Goal: Task Accomplishment & Management: Manage account settings

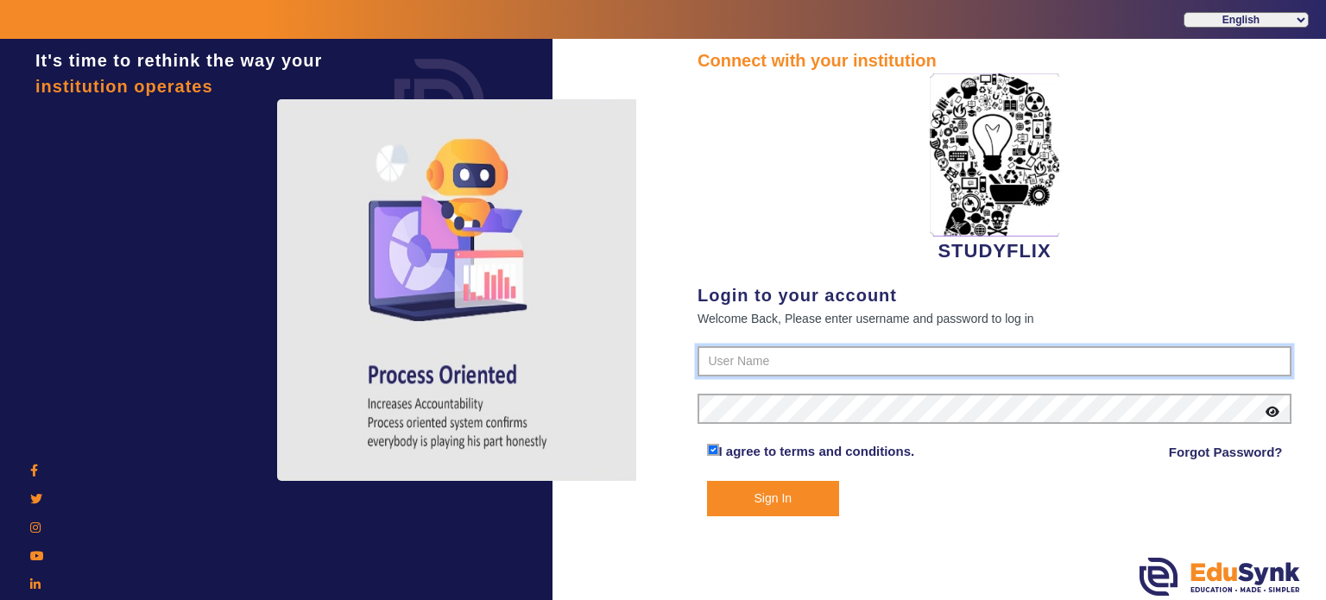
click at [731, 375] on input "text" at bounding box center [995, 361] width 594 height 31
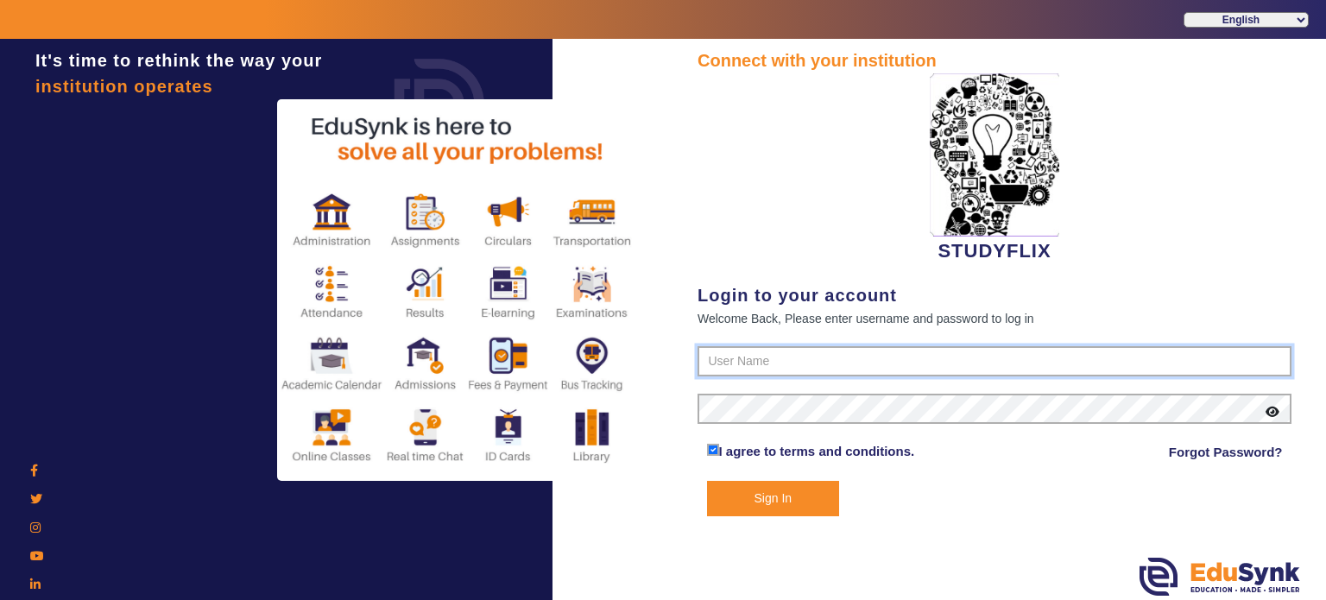
type input "6354922771"
click at [707, 481] on button "Sign In" at bounding box center [773, 498] width 133 height 35
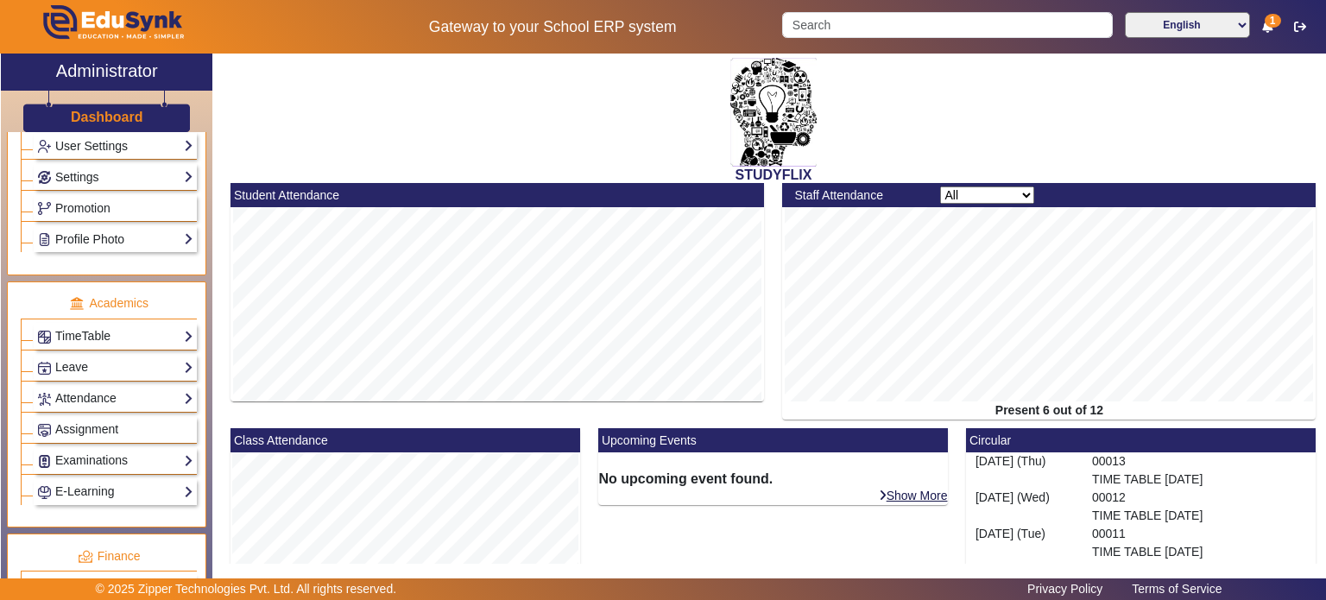
scroll to position [508, 0]
click at [108, 180] on link "Settings" at bounding box center [115, 178] width 156 height 20
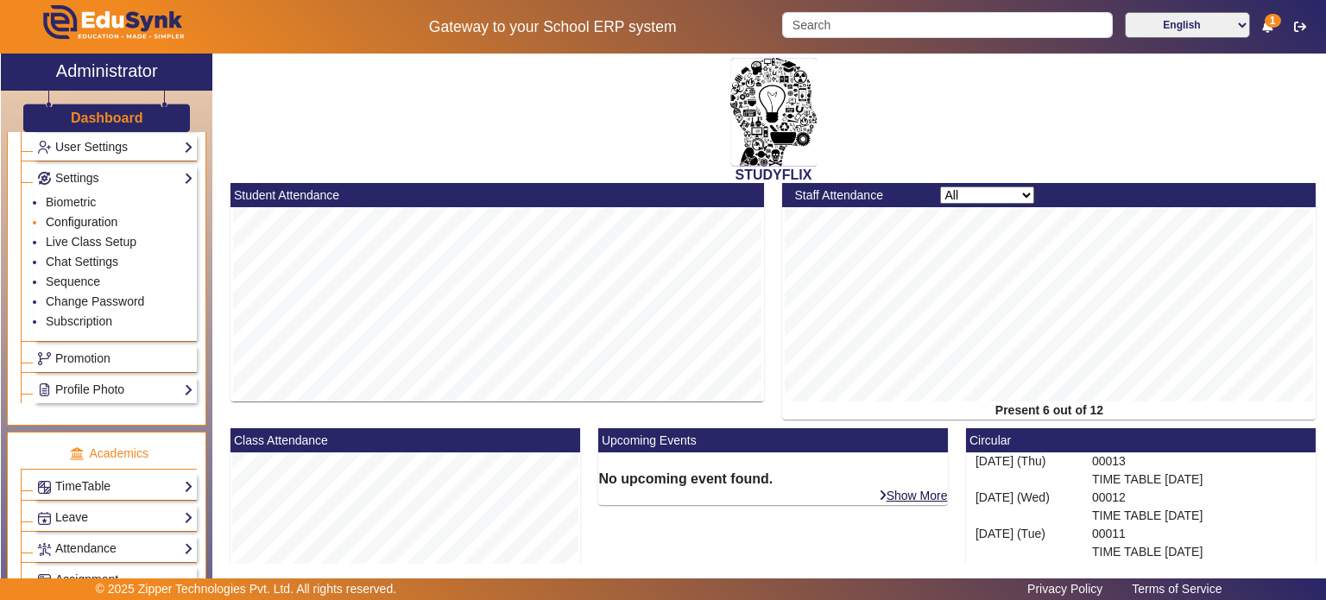
click at [87, 219] on link "Configuration" at bounding box center [82, 222] width 72 height 14
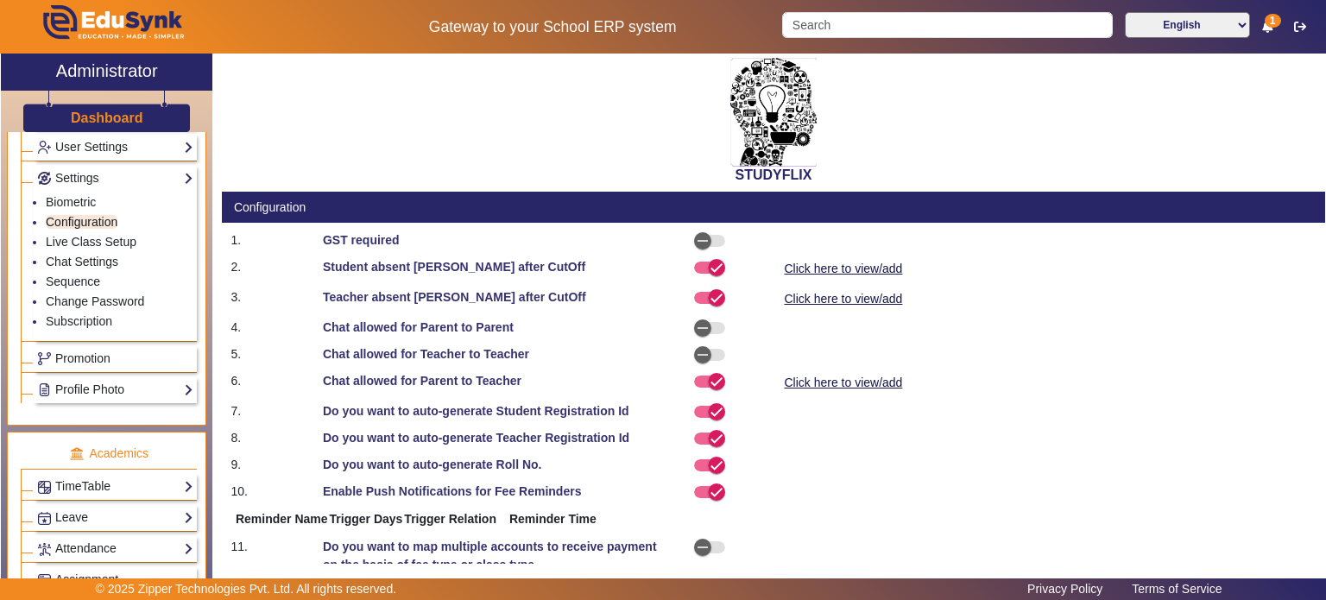
select select "AfterDueDate"
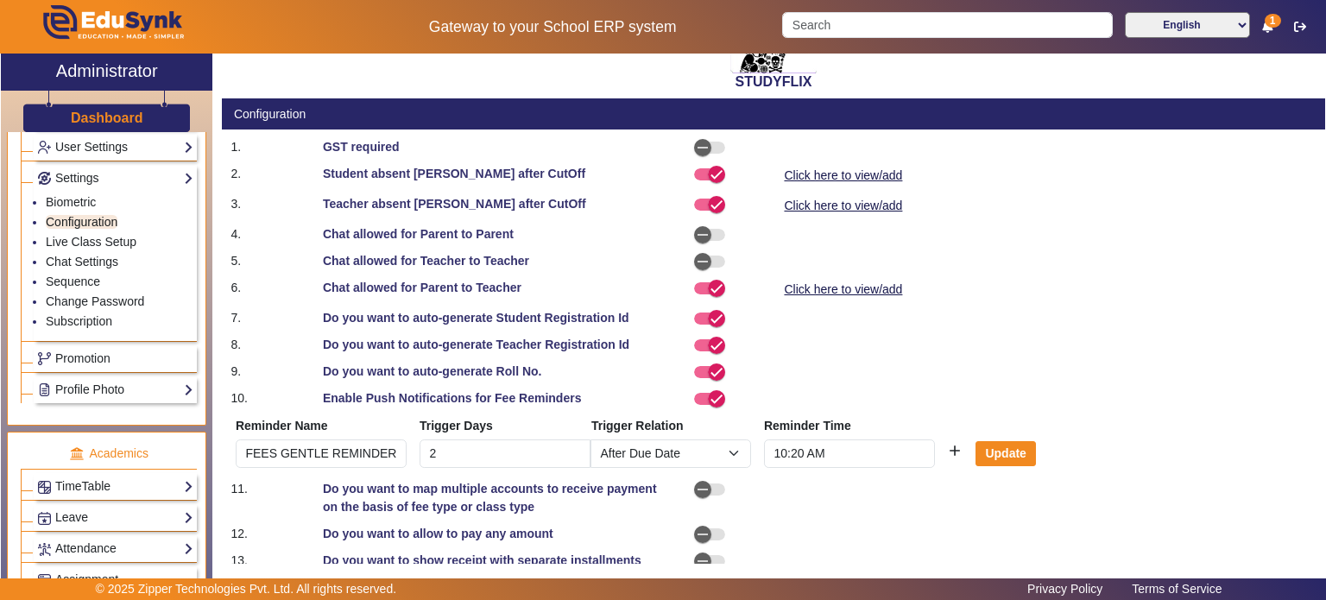
scroll to position [114, 0]
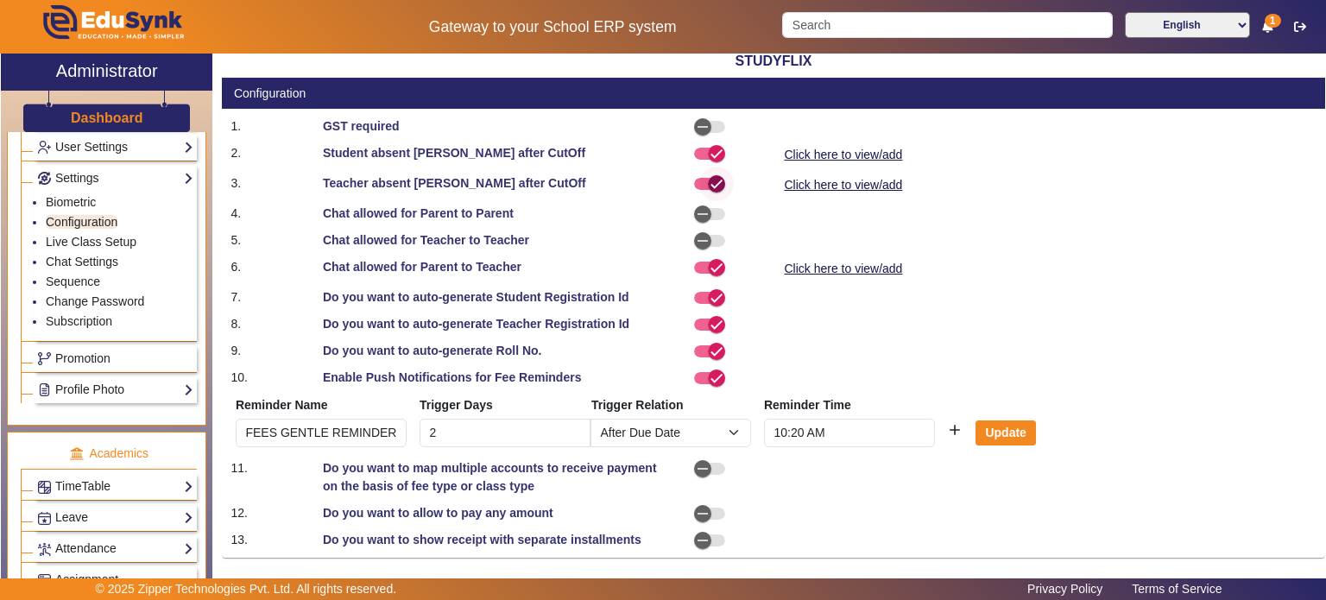
click at [699, 183] on span "button" at bounding box center [716, 184] width 35 height 35
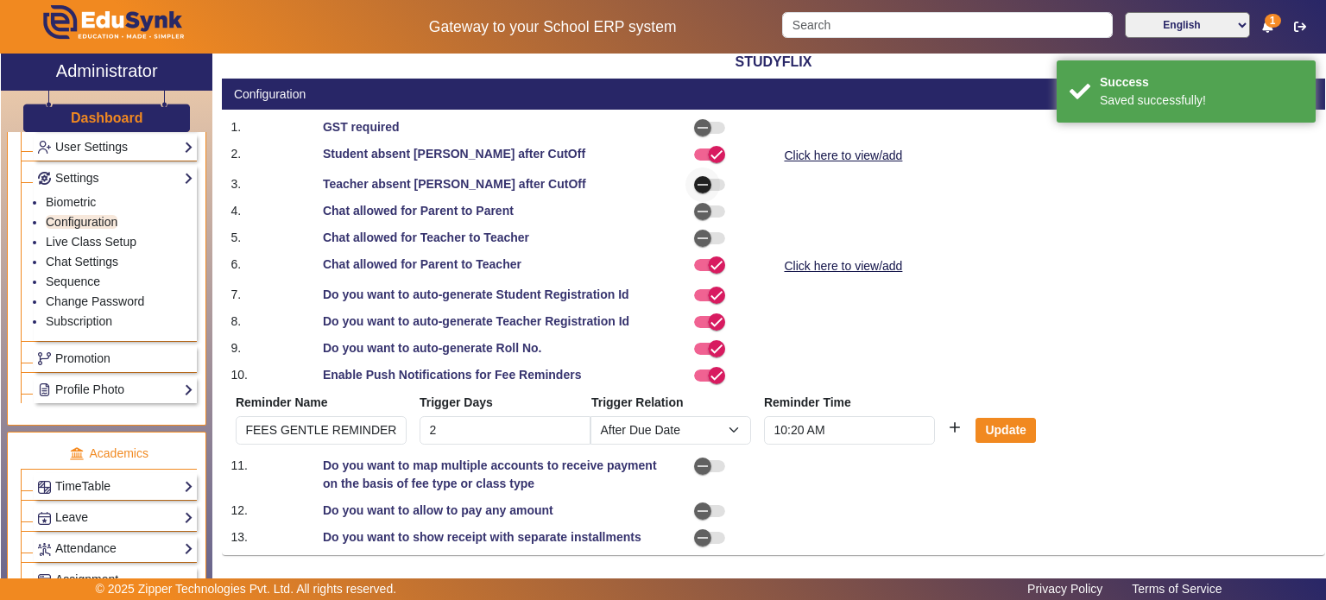
scroll to position [111, 0]
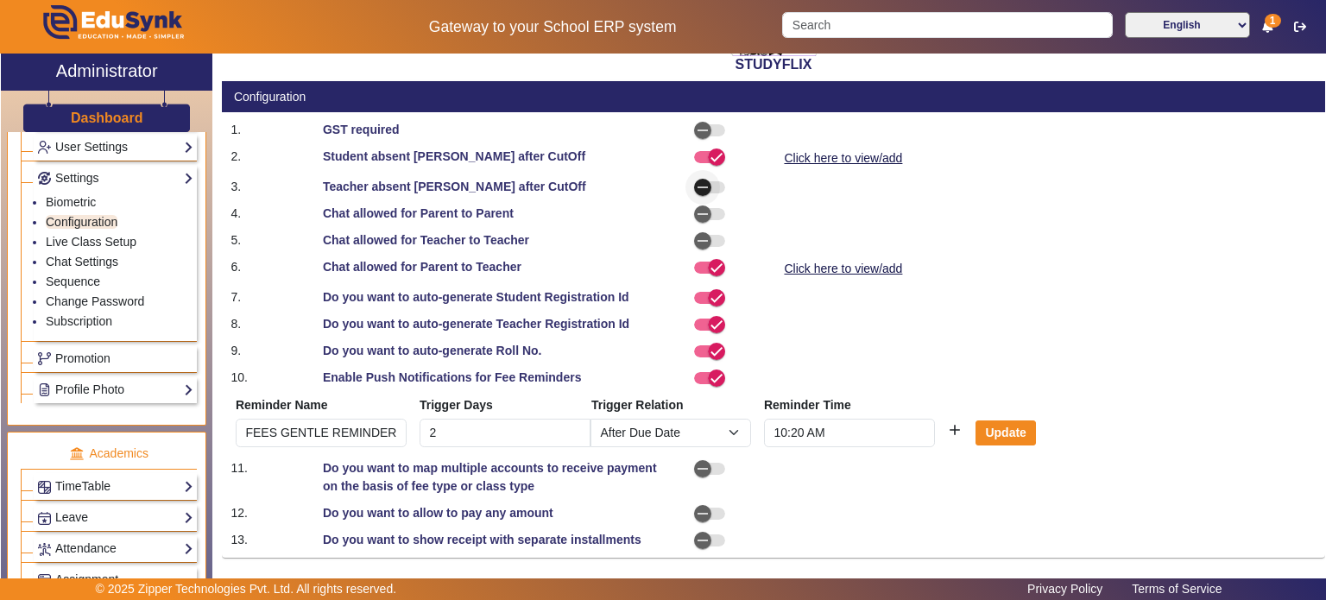
click at [720, 182] on span "button" at bounding box center [709, 187] width 31 height 12
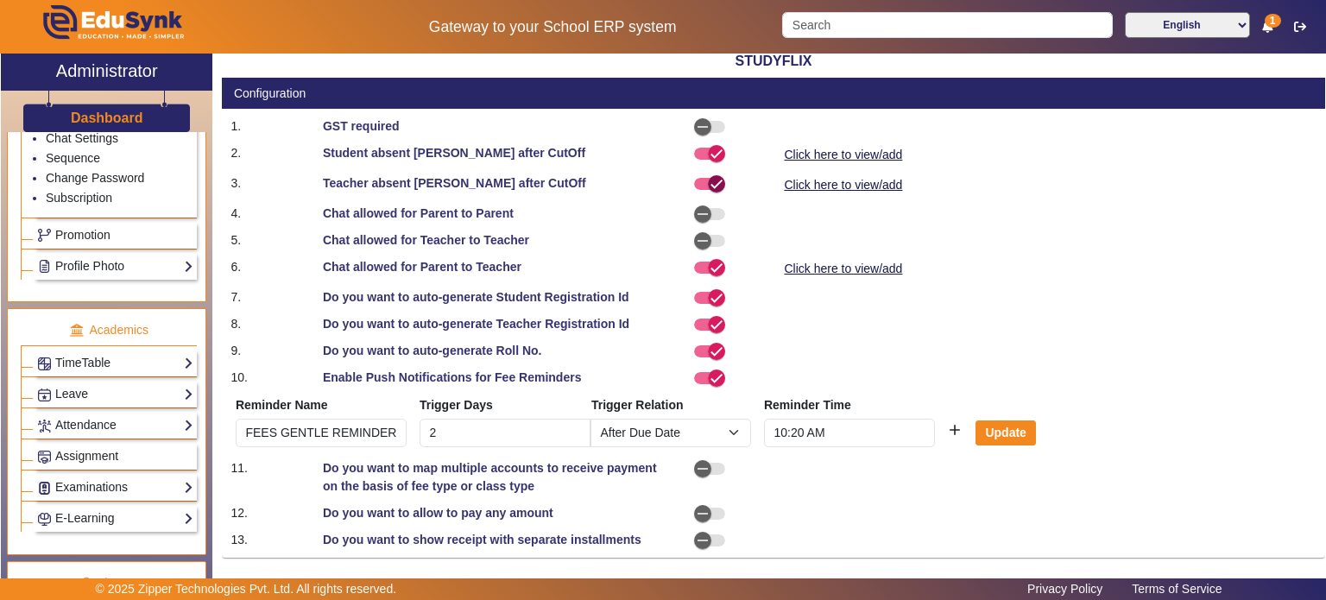
scroll to position [680, 0]
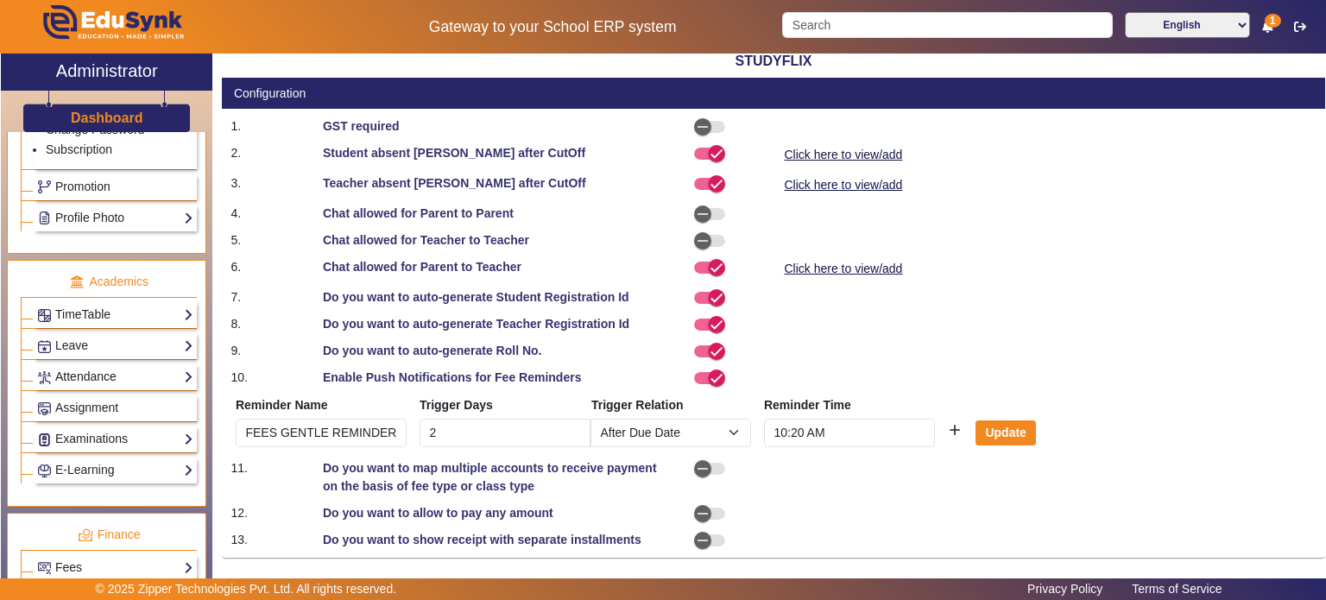
click at [117, 372] on link "Attendance" at bounding box center [115, 377] width 156 height 20
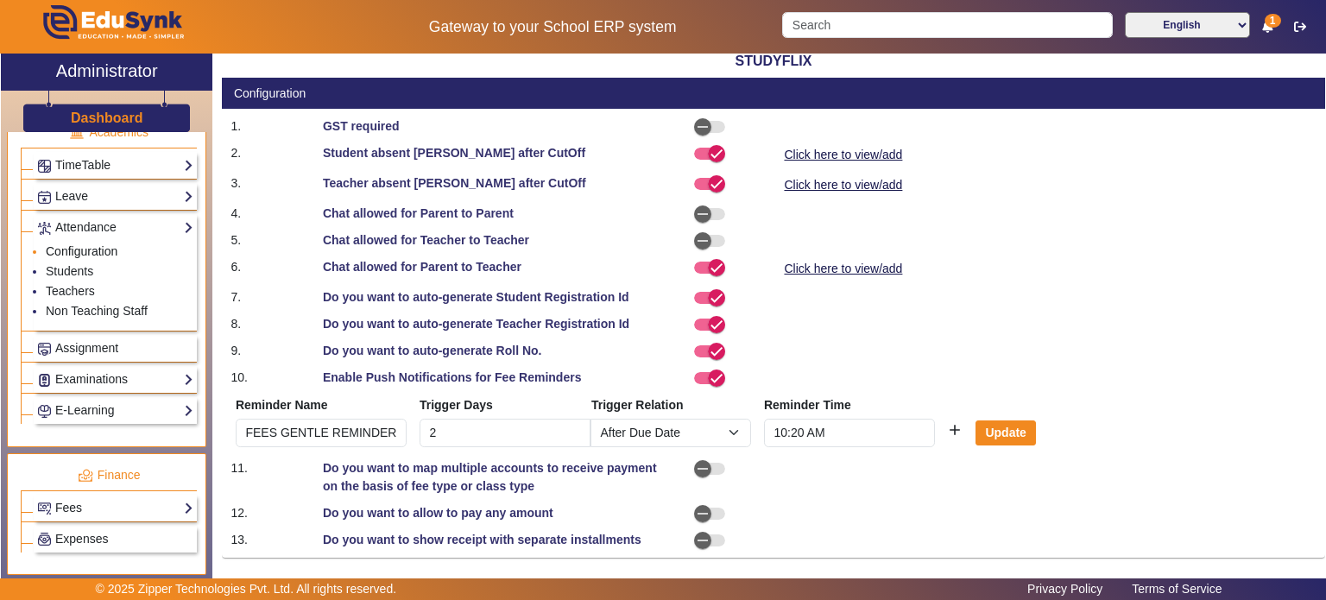
click at [74, 244] on link "Configuration" at bounding box center [82, 251] width 72 height 14
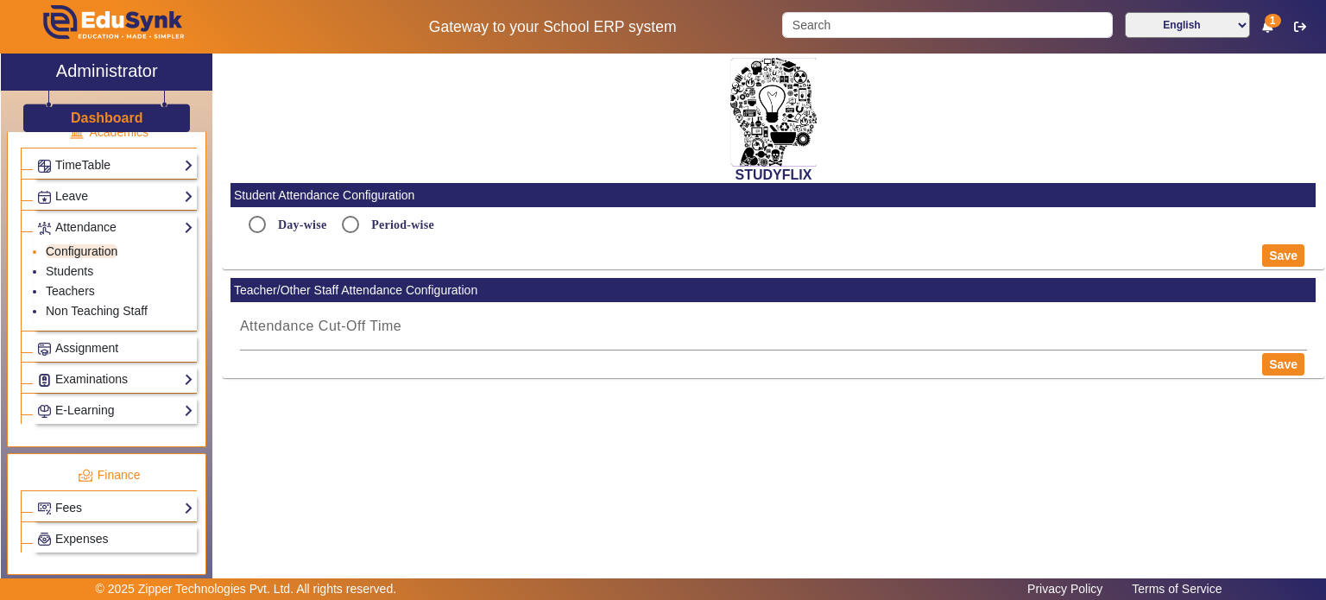
type input "5:15 PM"
radio input "true"
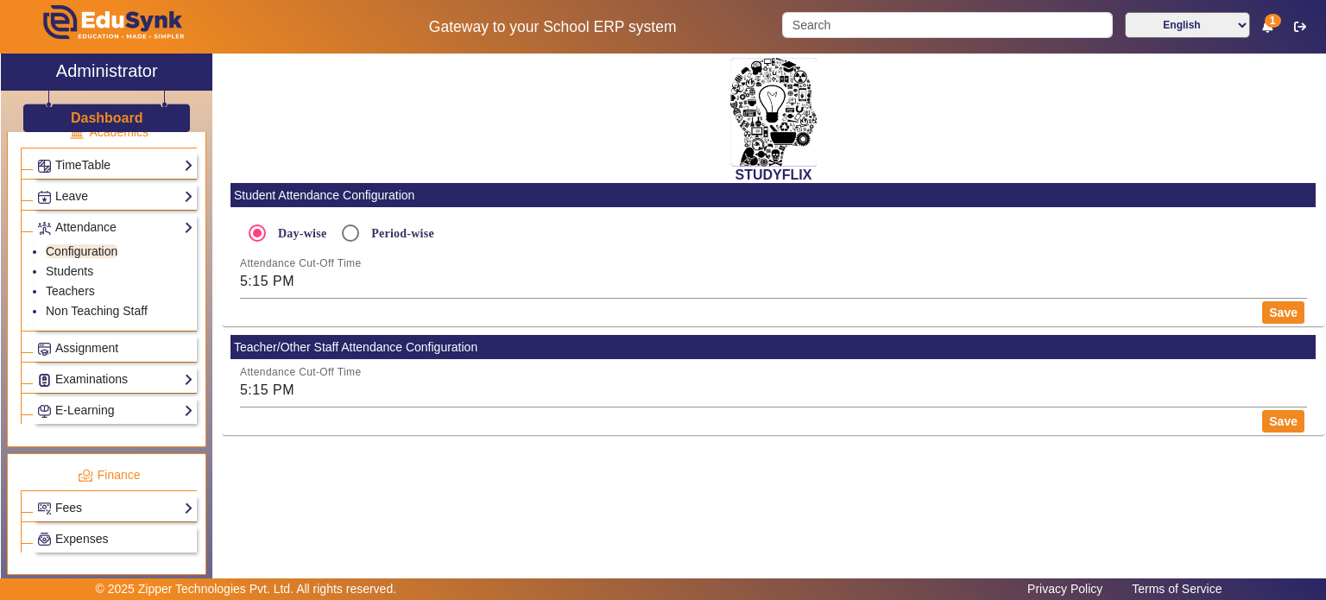
click at [116, 117] on h3 "Dashboard" at bounding box center [107, 118] width 73 height 16
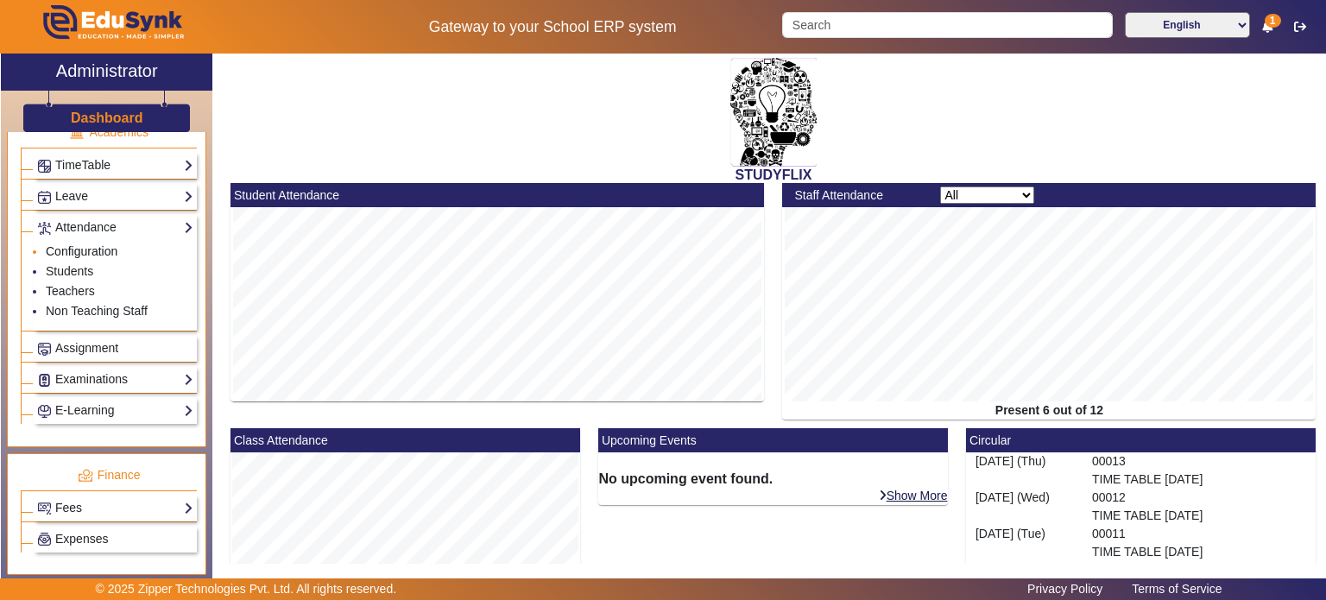
click at [91, 249] on link "Configuration" at bounding box center [82, 251] width 72 height 14
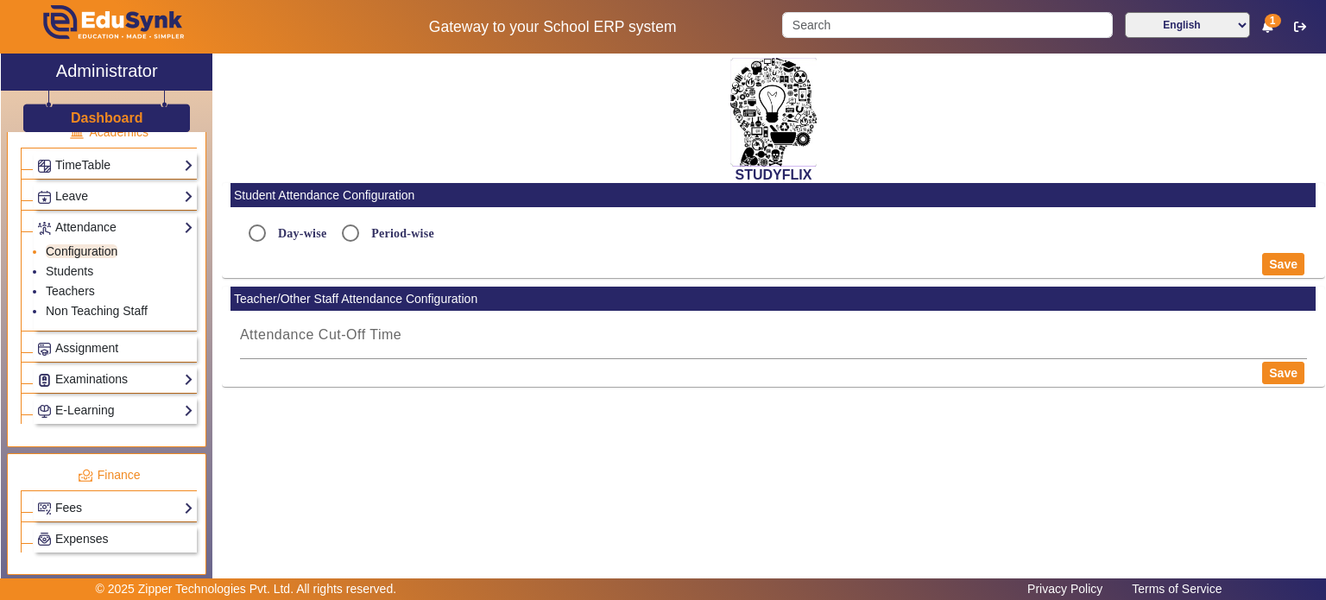
radio input "true"
type input "5:15 PM"
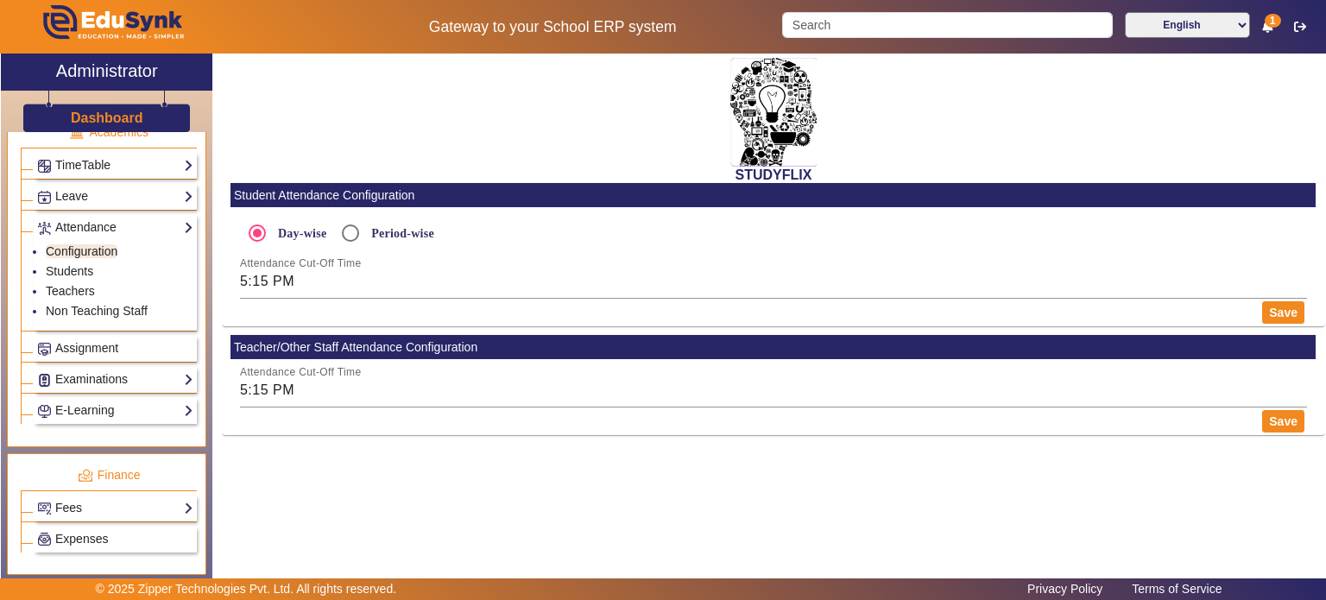
click at [115, 116] on h3 "Dashboard" at bounding box center [107, 118] width 73 height 16
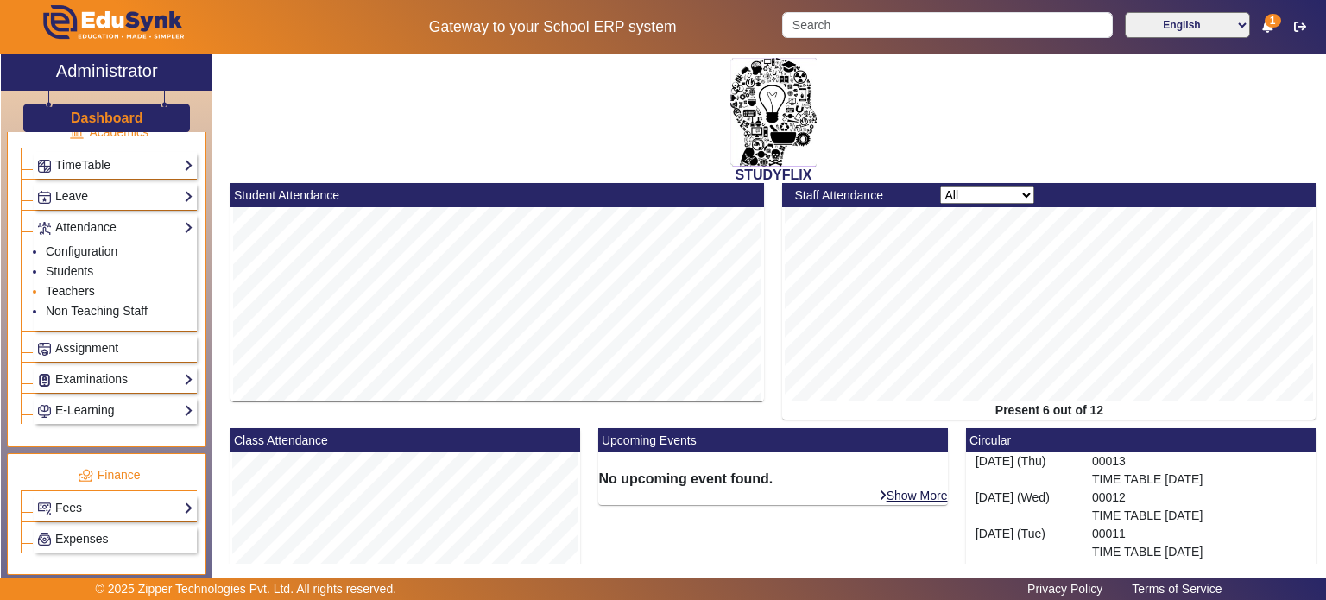
click at [84, 284] on link "Teachers" at bounding box center [70, 291] width 49 height 14
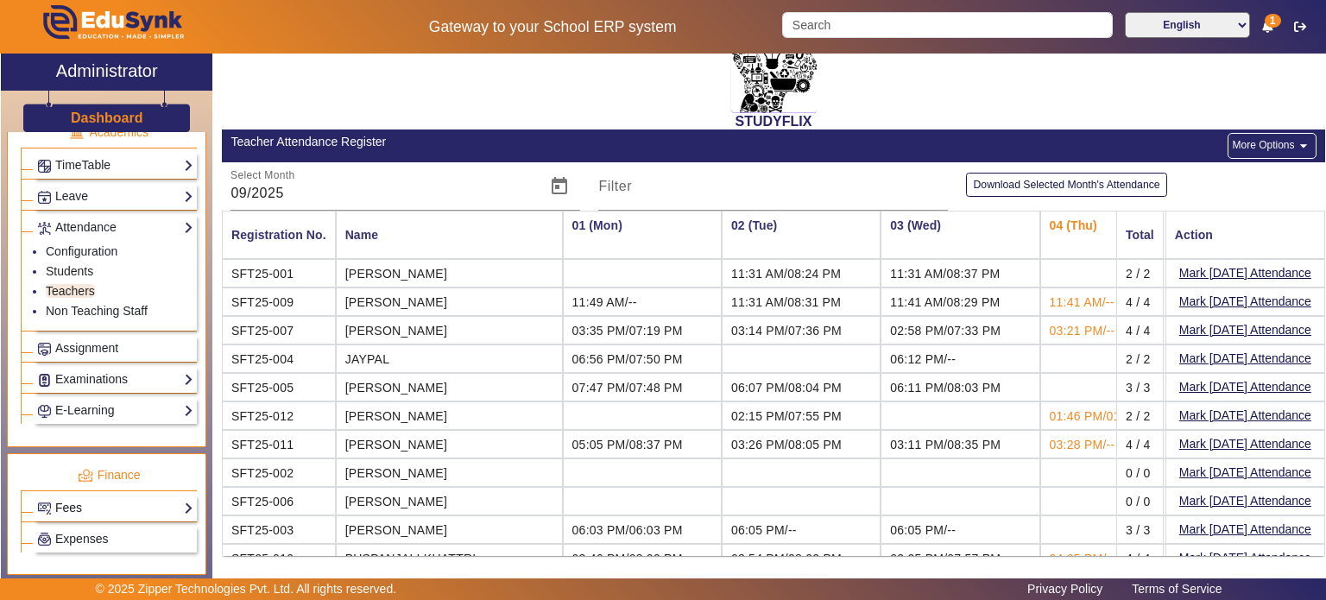
click at [94, 502] on link "Fees" at bounding box center [115, 508] width 156 height 20
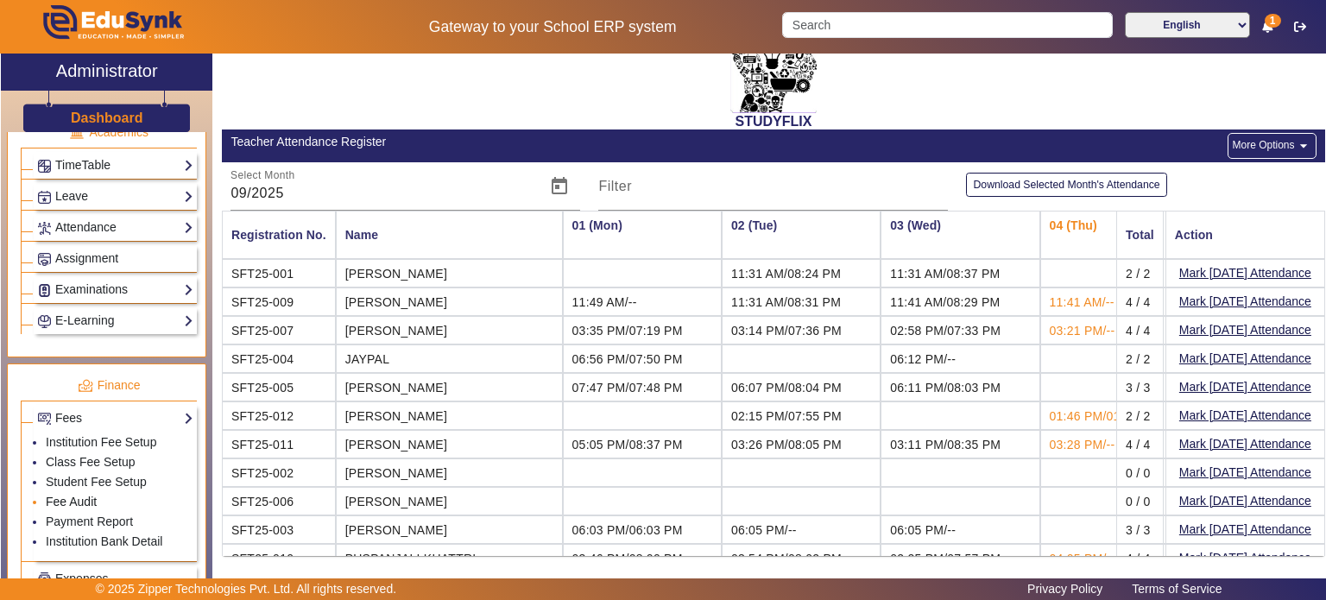
click at [79, 495] on link "Fee Audit" at bounding box center [71, 502] width 51 height 14
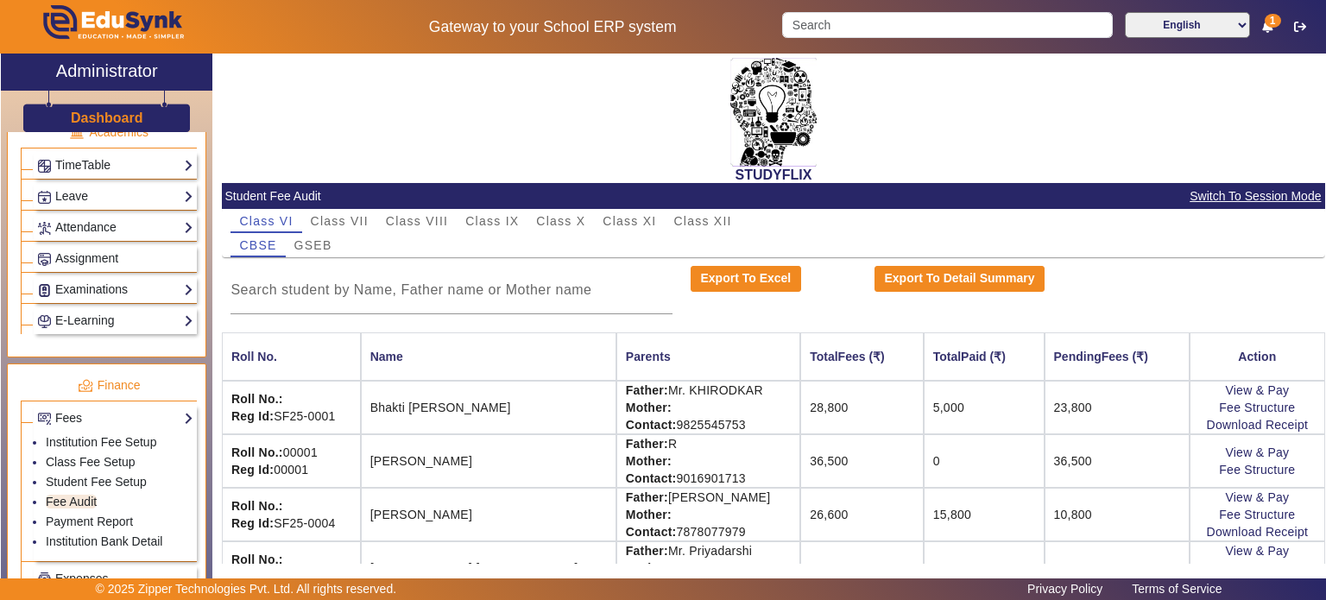
click at [124, 123] on h3 "Dashboard" at bounding box center [107, 118] width 73 height 16
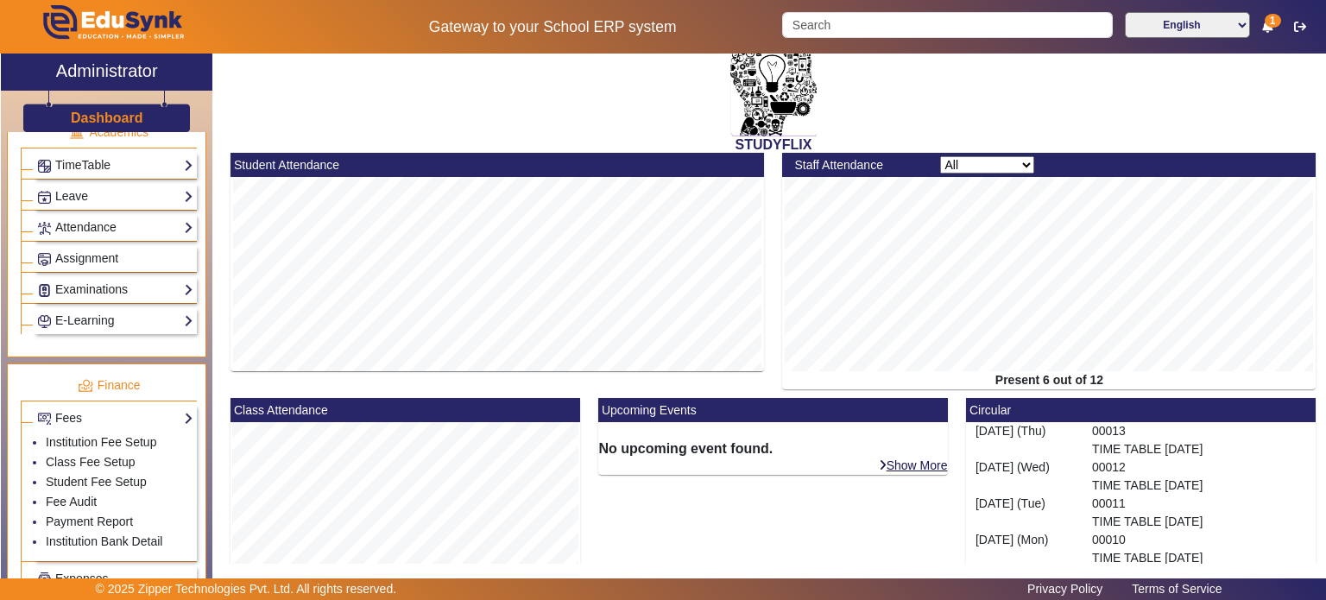
scroll to position [29, 0]
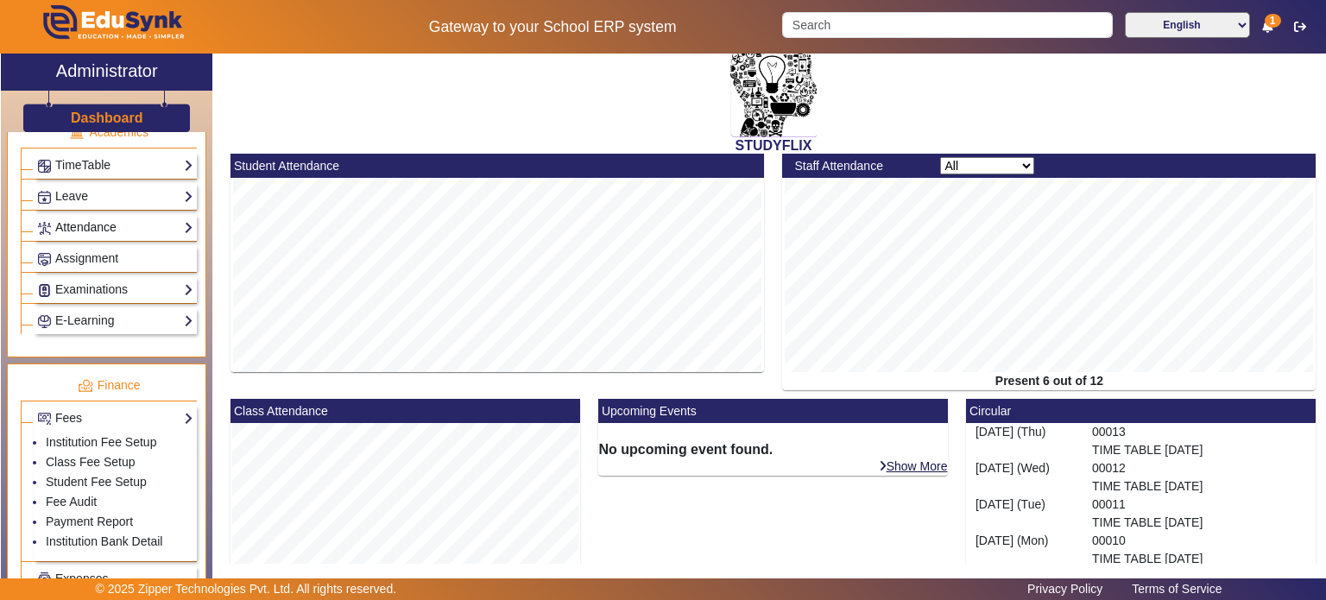
click at [138, 226] on link "Attendance" at bounding box center [115, 228] width 156 height 20
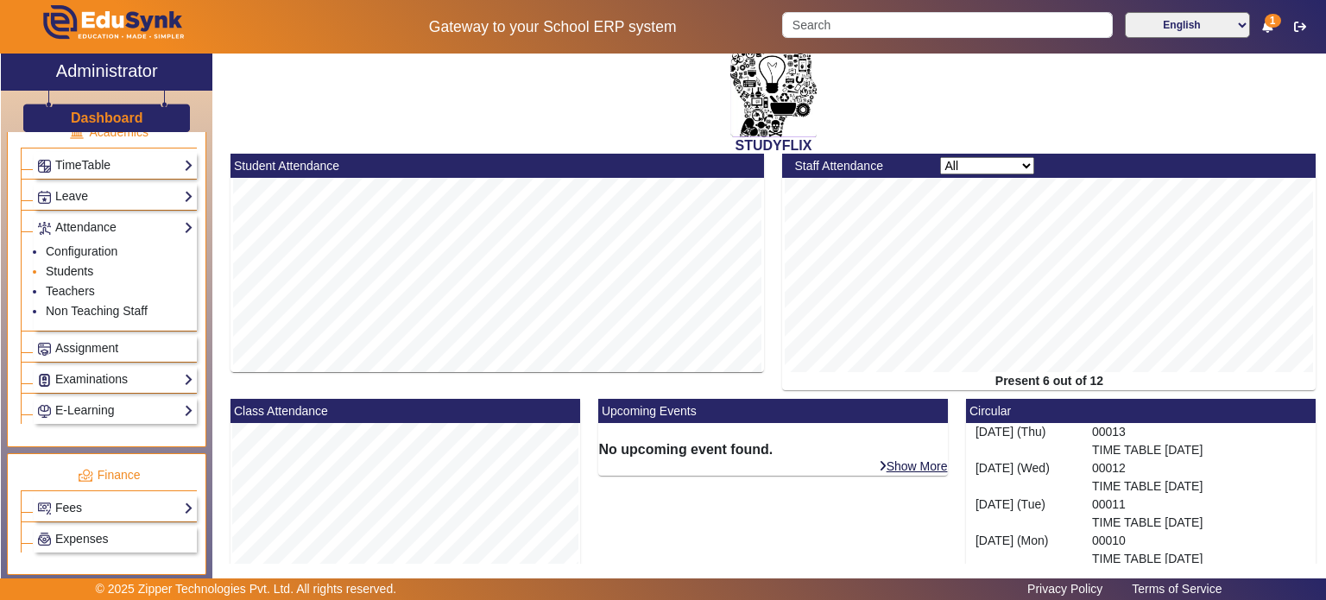
click at [86, 264] on link "Students" at bounding box center [69, 271] width 47 height 14
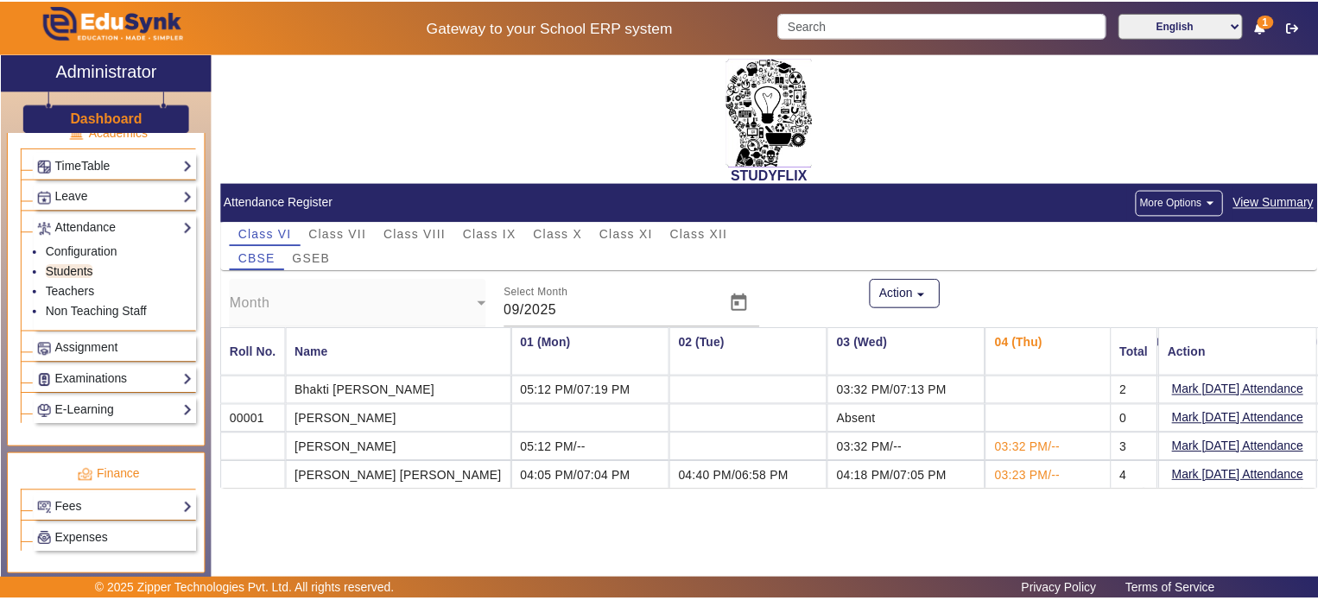
scroll to position [0, 9]
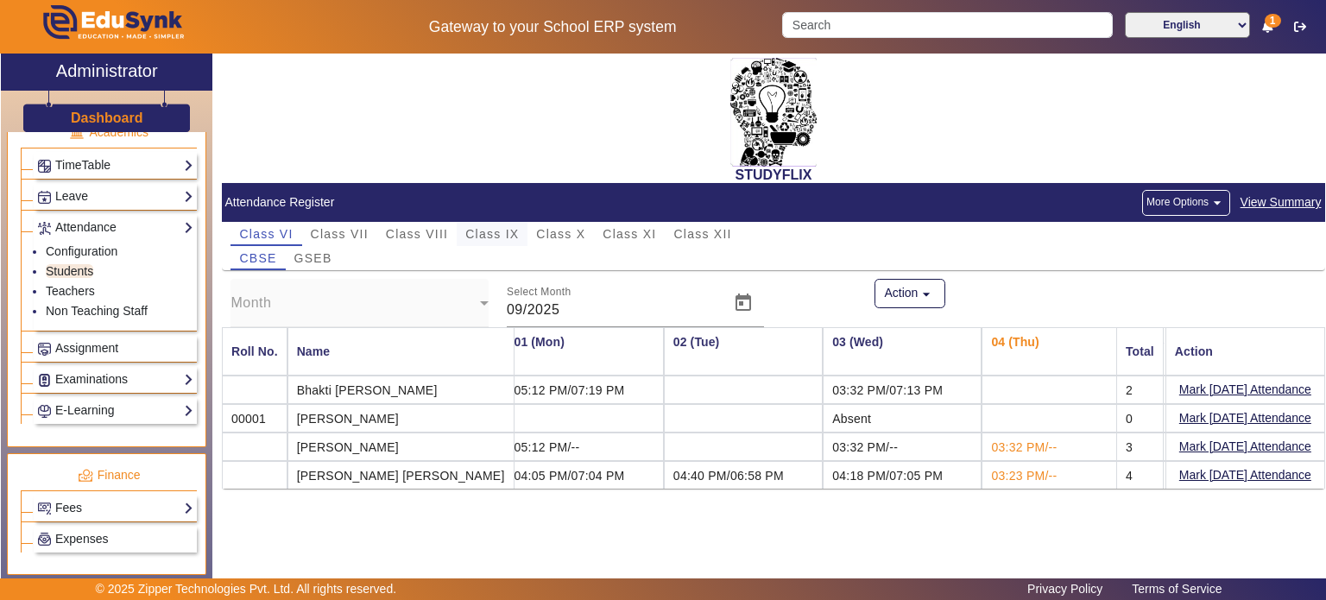
click at [522, 237] on div "Class IX" at bounding box center [492, 234] width 71 height 24
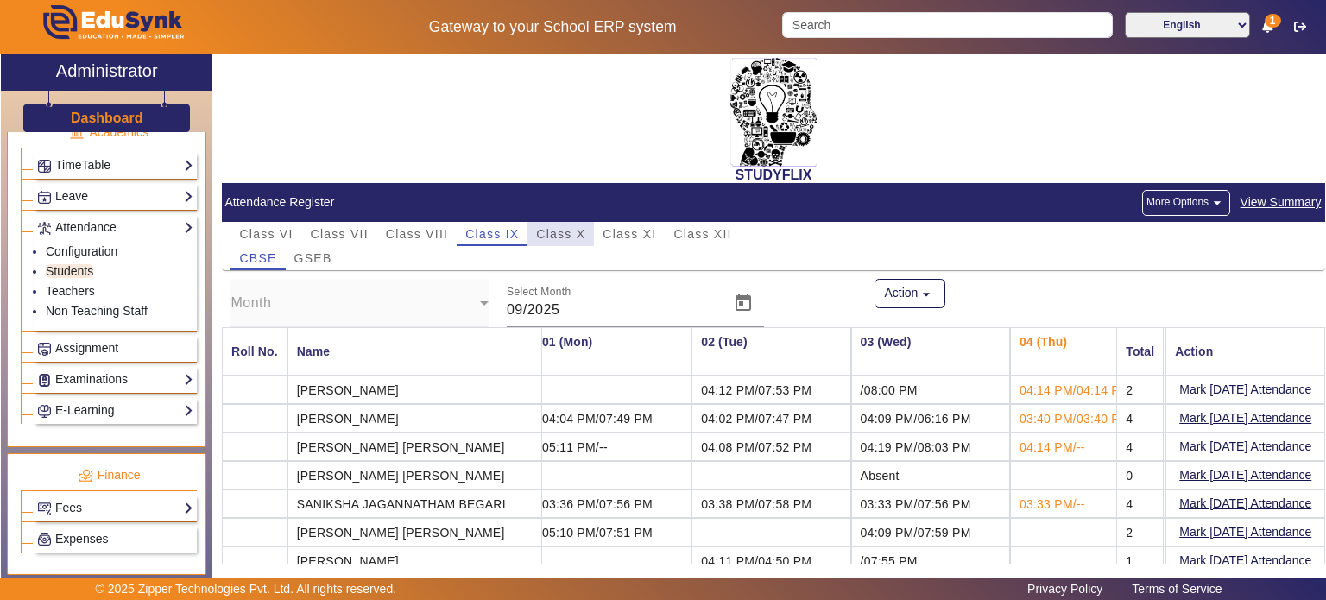
click at [553, 237] on span "Class X" at bounding box center [560, 234] width 49 height 12
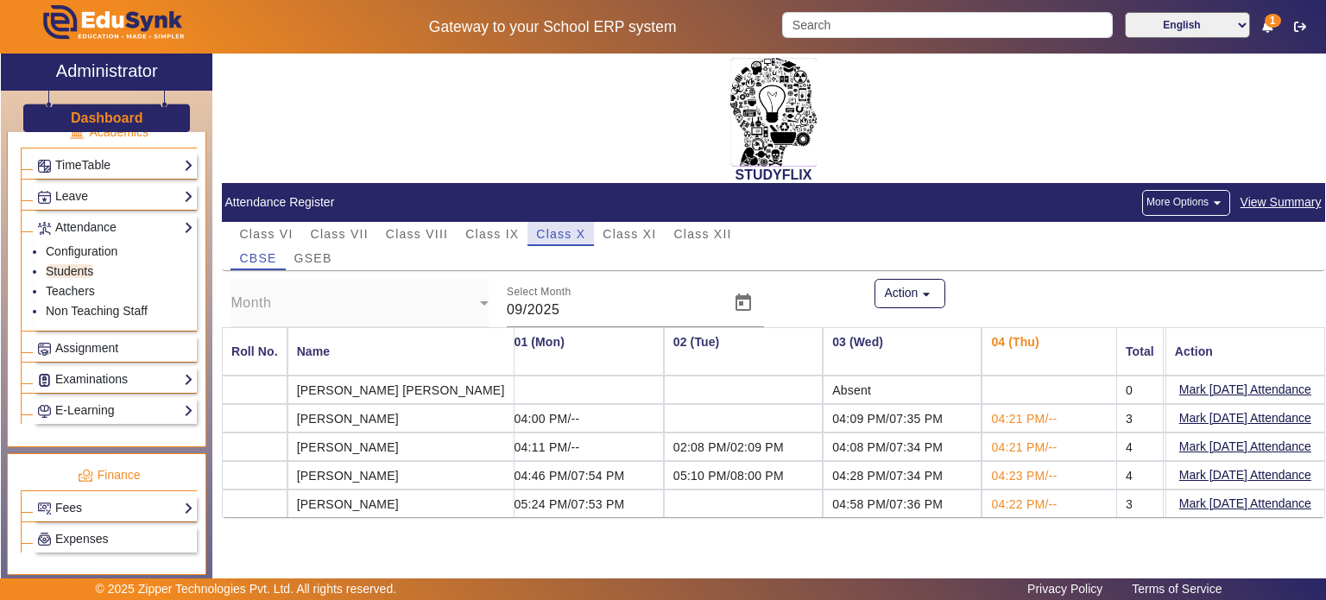
click at [591, 237] on div "Class X" at bounding box center [561, 234] width 66 height 24
click at [608, 232] on span "Class XI" at bounding box center [630, 234] width 54 height 12
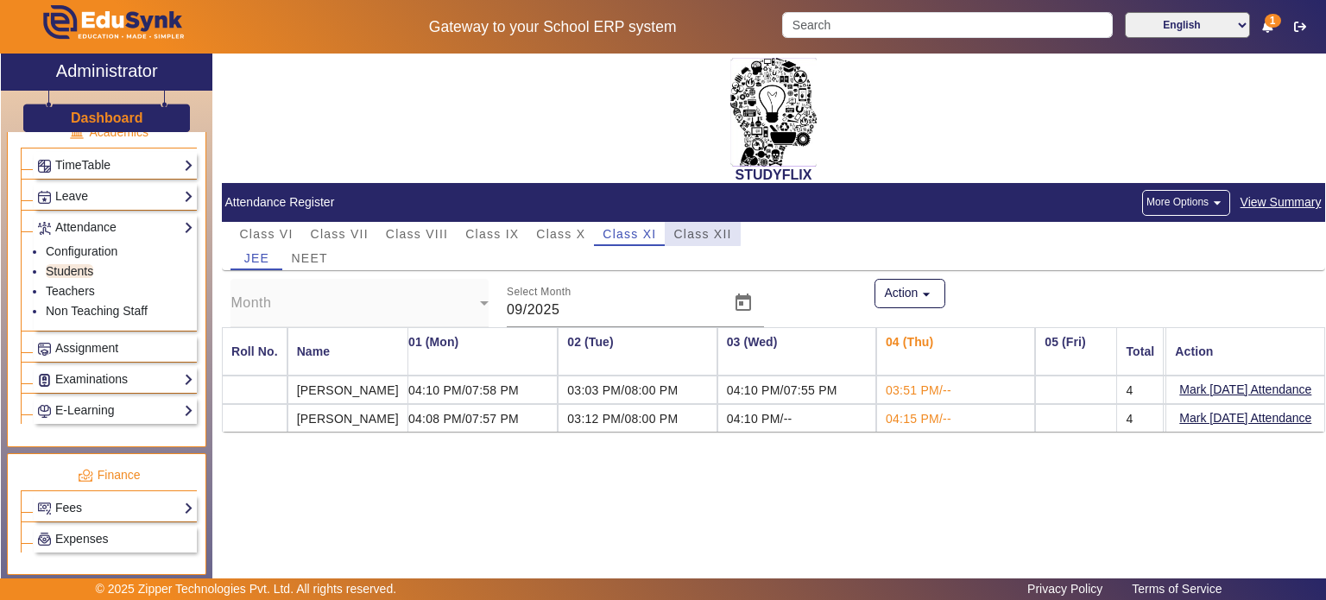
click at [676, 233] on span "Class XII" at bounding box center [703, 234] width 58 height 12
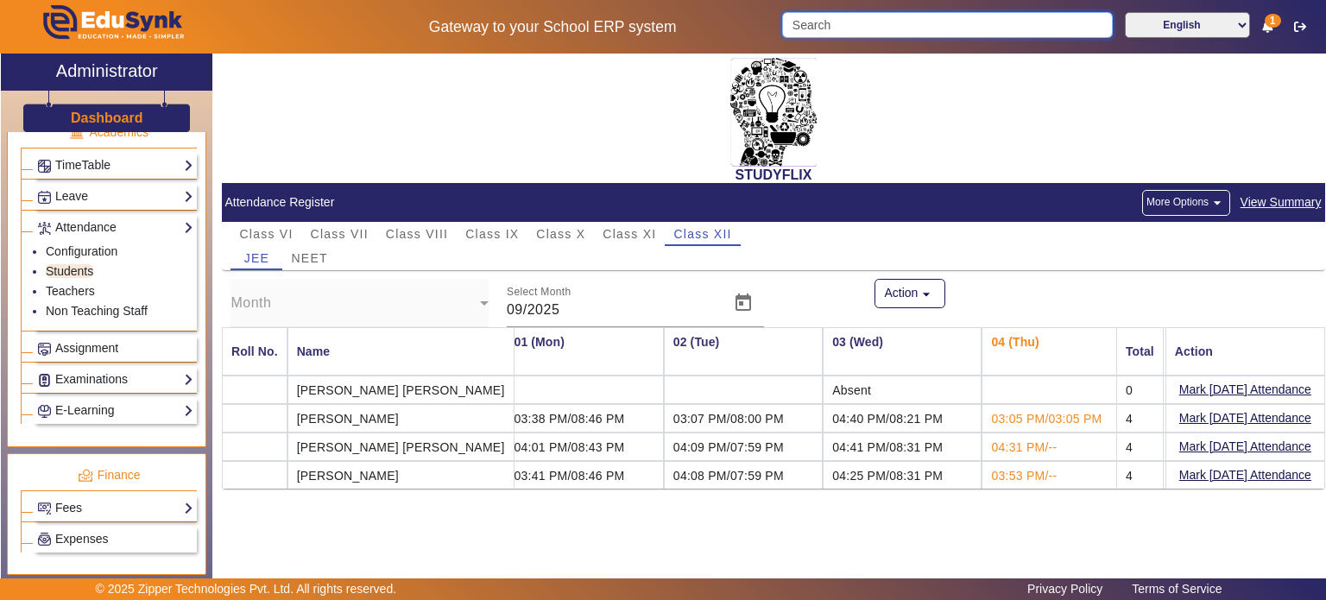
click at [814, 25] on input "Search" at bounding box center [947, 25] width 330 height 26
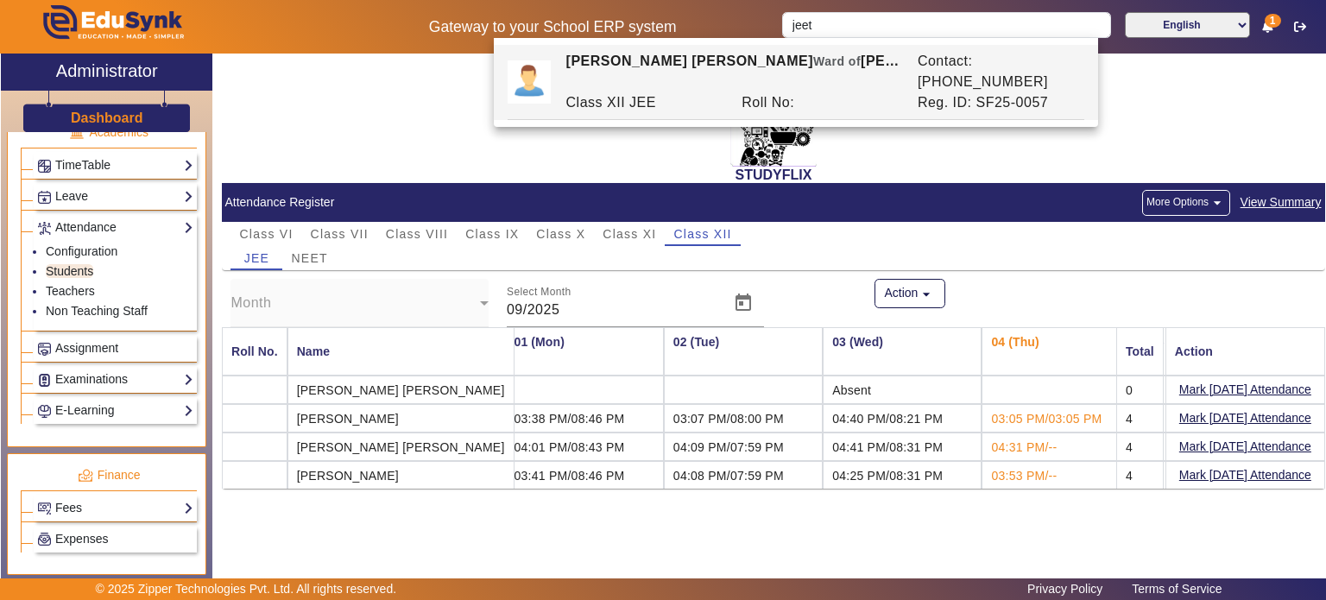
click at [762, 71] on div "[PERSON_NAME] [PERSON_NAME] of [PERSON_NAME]" at bounding box center [732, 71] width 351 height 41
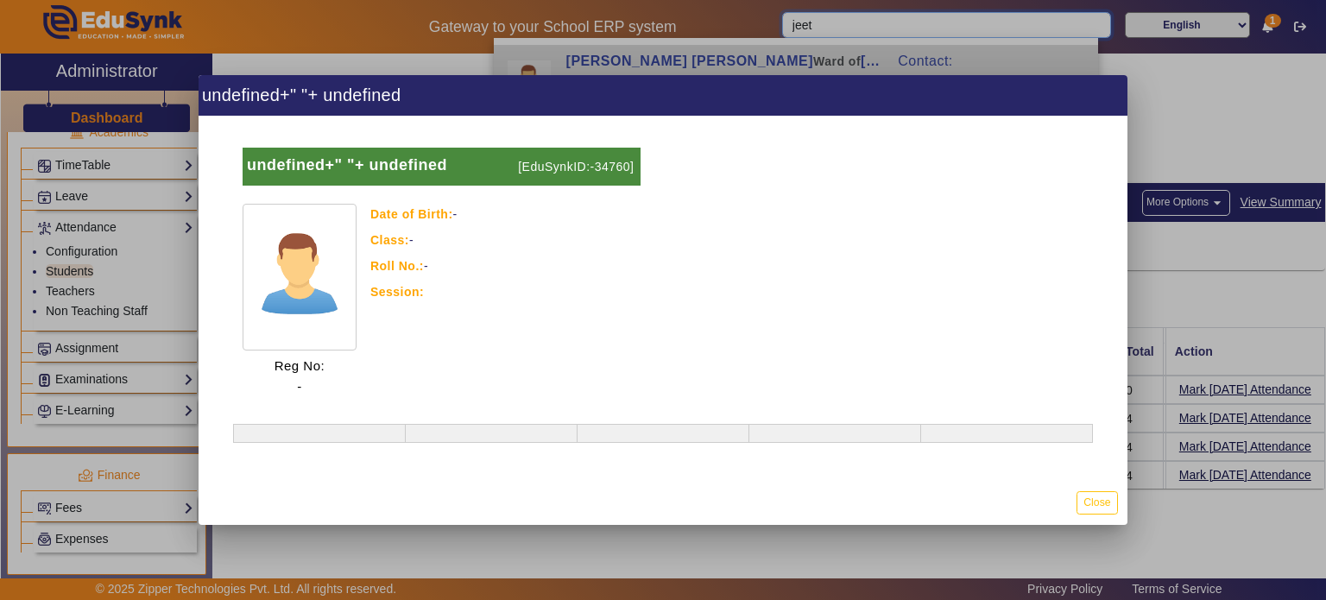
type input "[PERSON_NAME] [PERSON_NAME]"
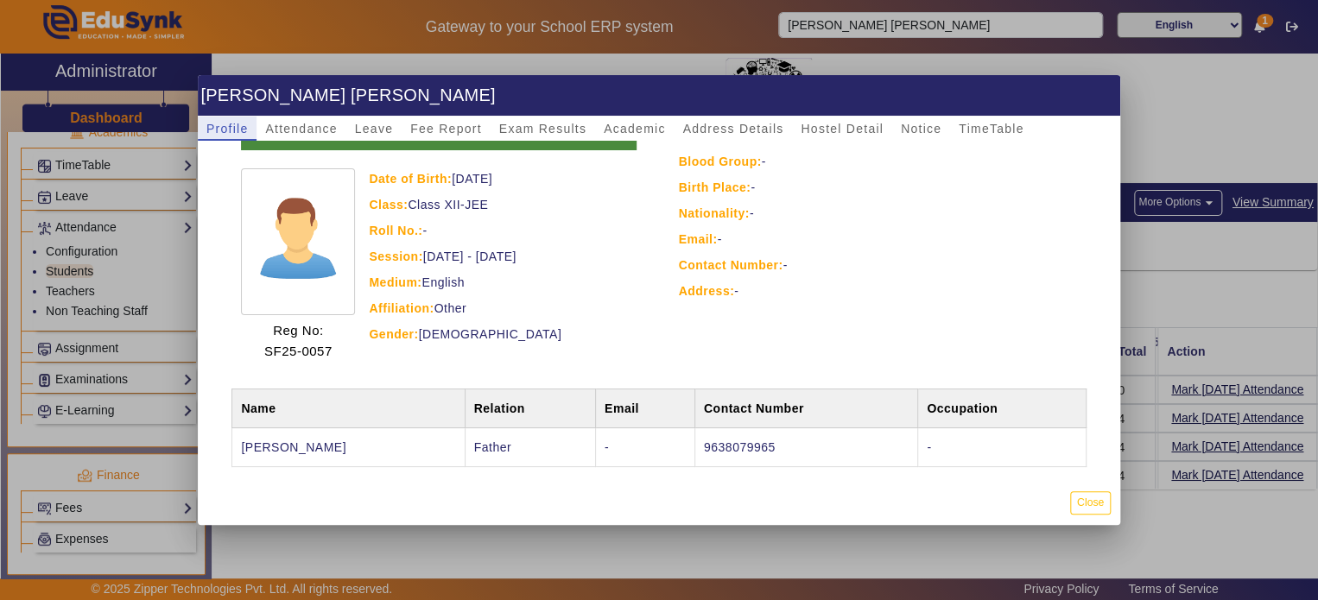
scroll to position [0, 0]
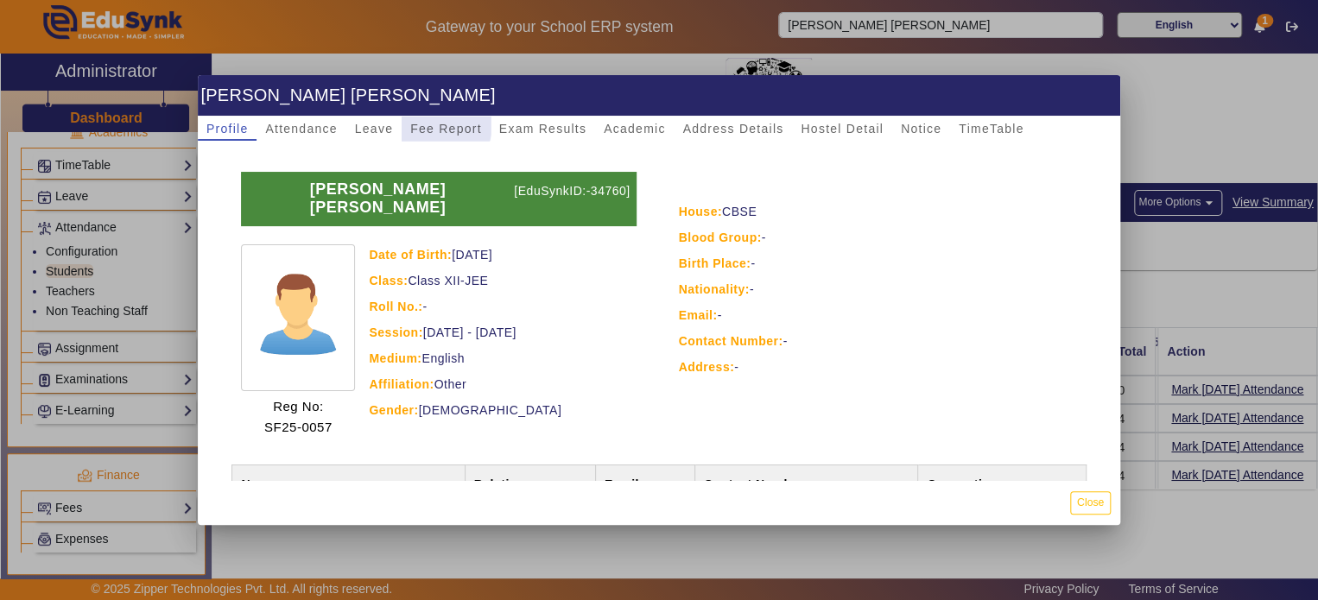
click at [428, 124] on span "Fee Report" at bounding box center [446, 129] width 72 height 12
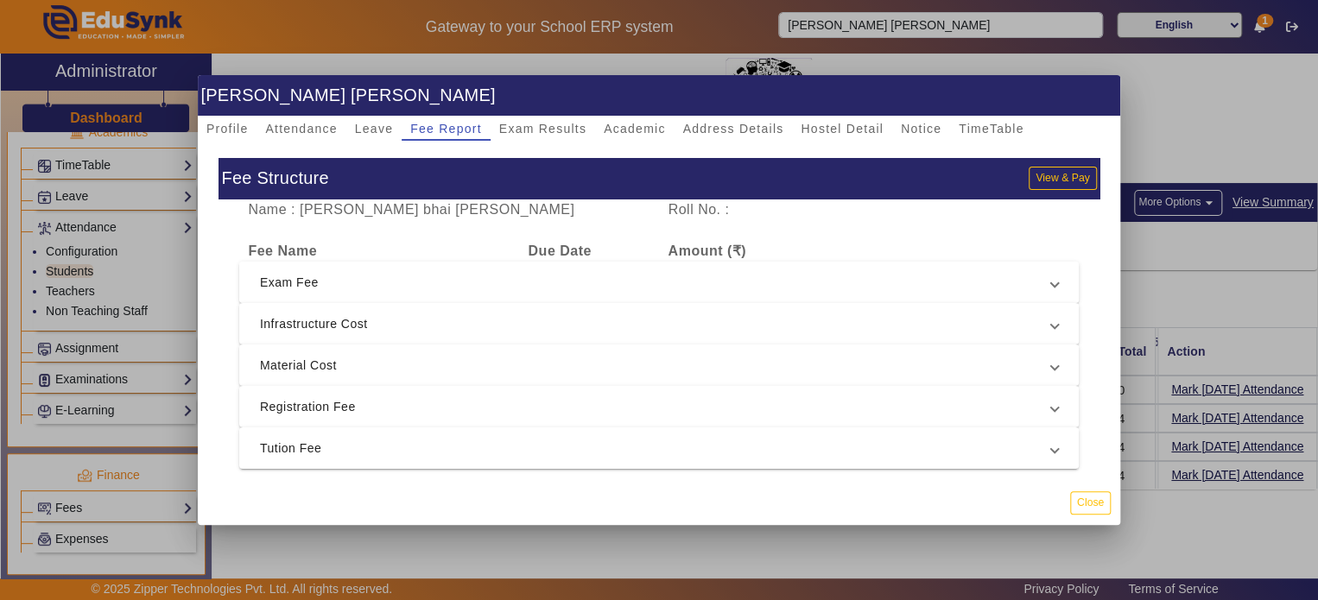
click at [511, 278] on span "Exam Fee" at bounding box center [655, 282] width 791 height 21
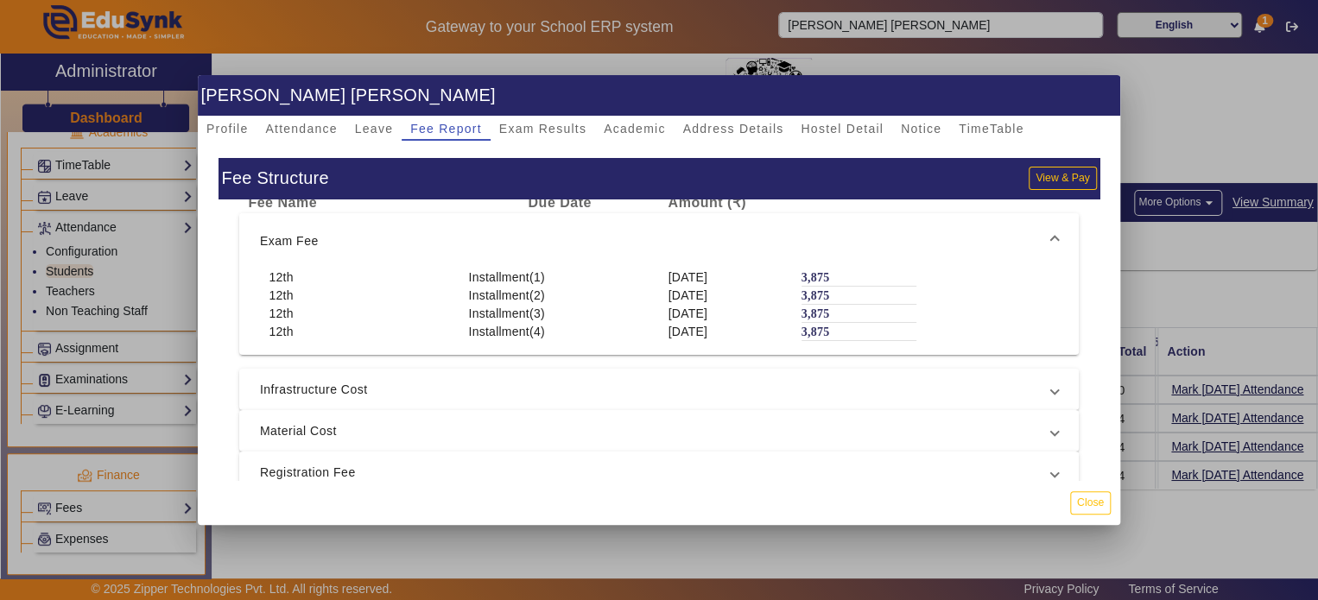
scroll to position [63, 0]
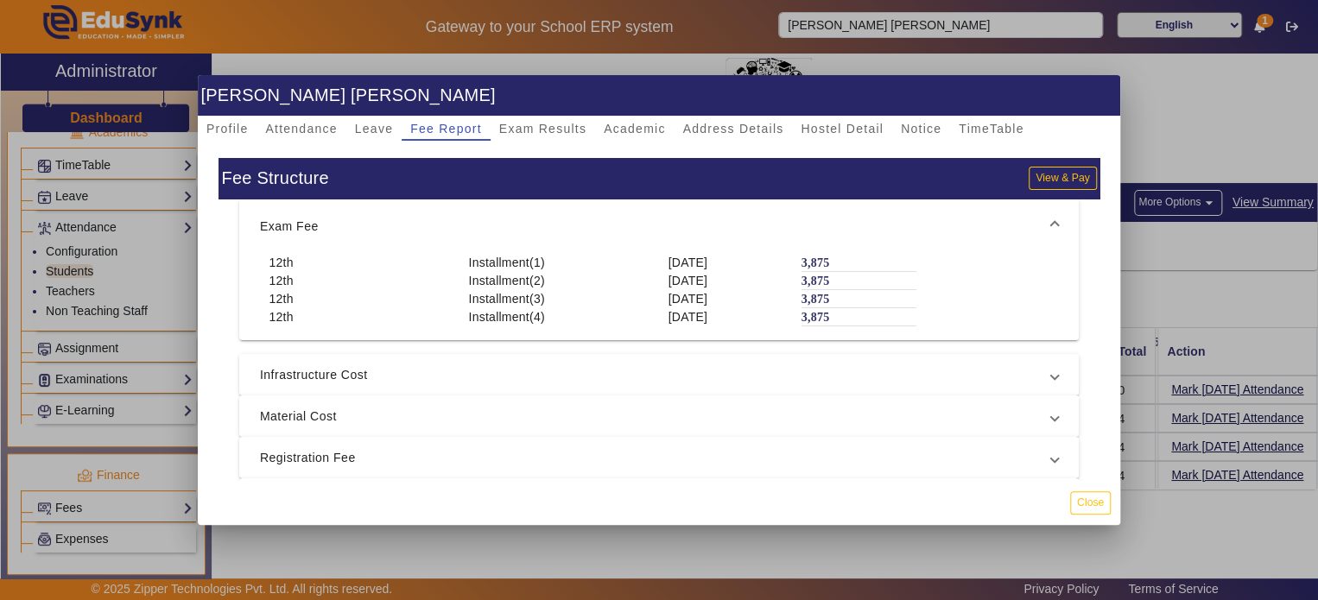
click at [534, 400] on mat-expansion-panel-header "Material Cost" at bounding box center [658, 416] width 839 height 41
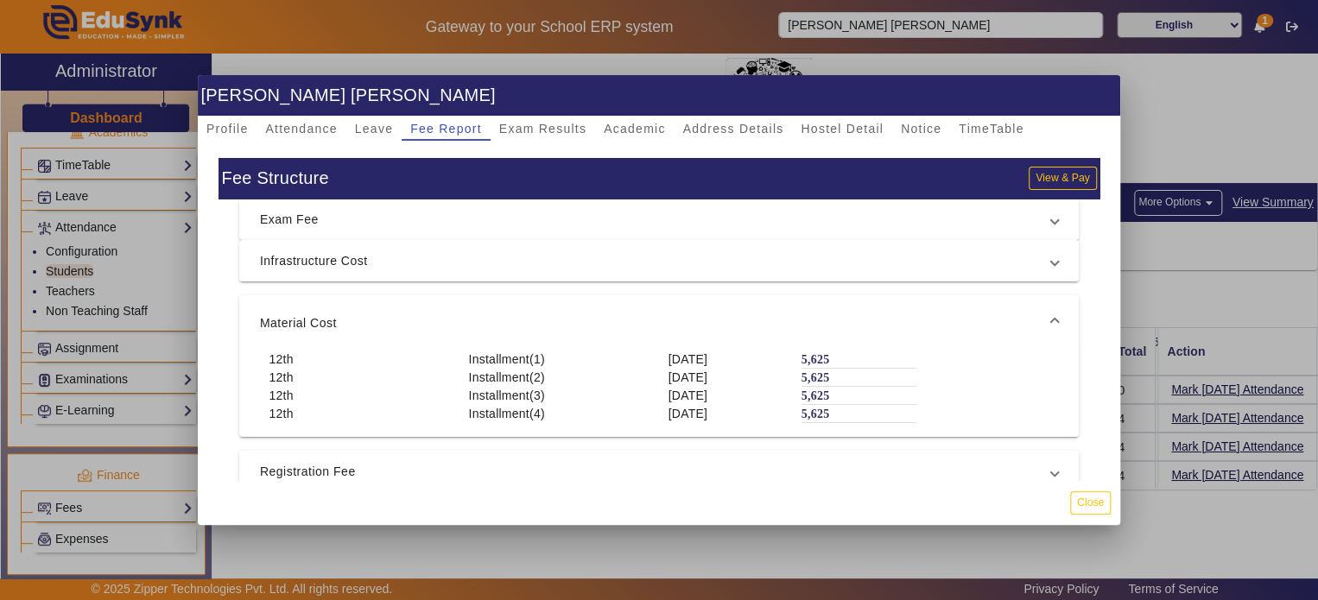
scroll to position [77, 0]
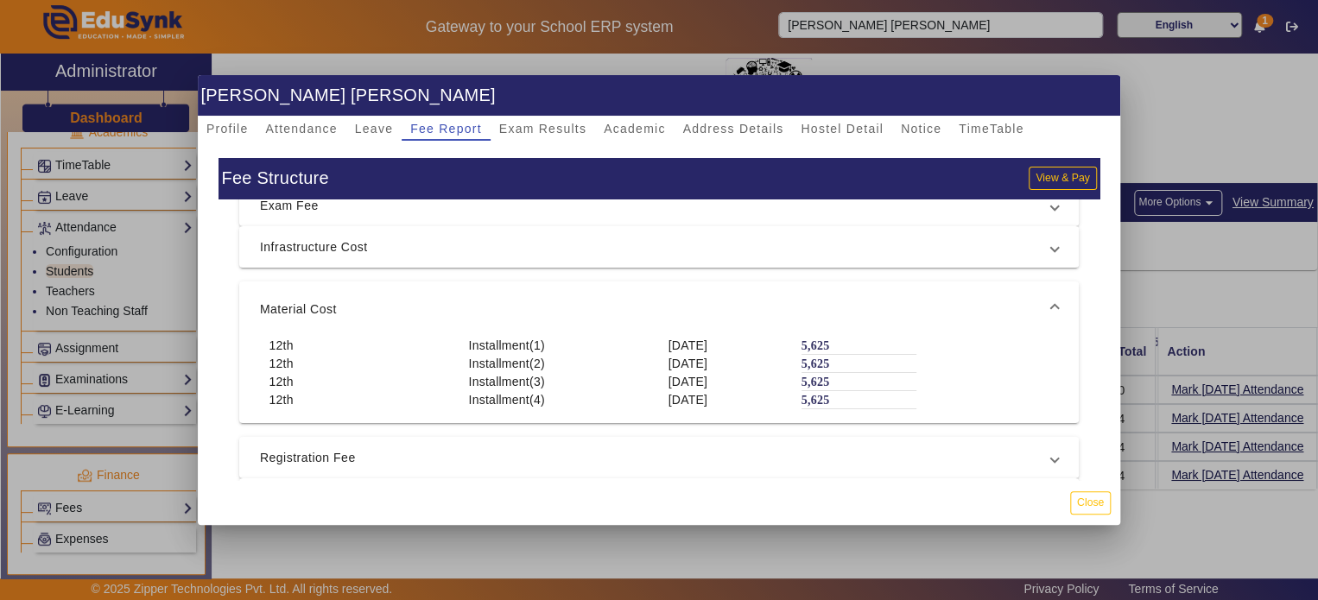
click at [534, 429] on div "Name : [PERSON_NAME] bhai [PERSON_NAME] Roll No. : Fee Name Due Date Amount (₹)…" at bounding box center [658, 394] width 881 height 390
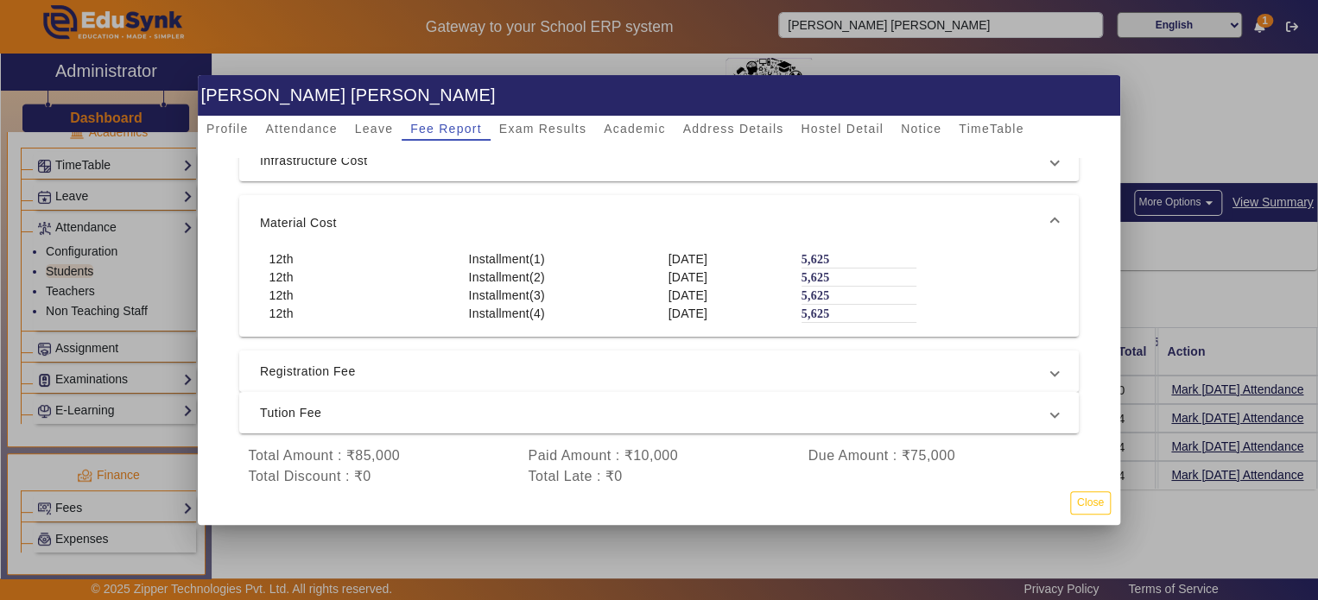
click at [516, 365] on span "Registration Fee" at bounding box center [655, 371] width 791 height 21
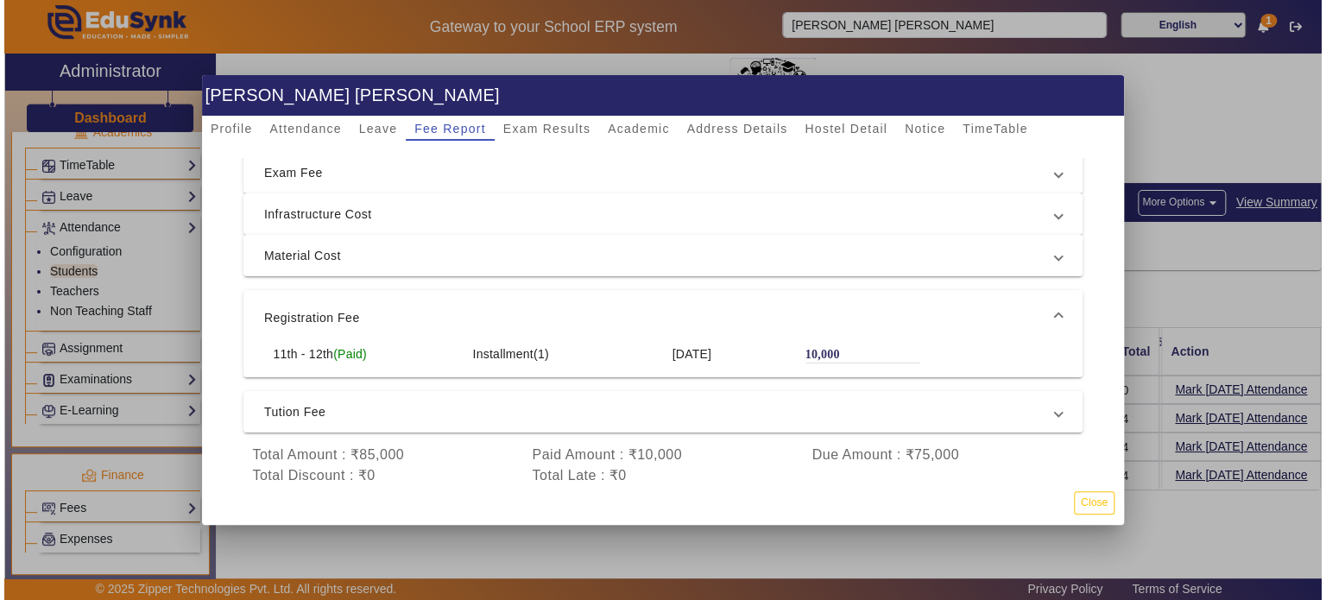
scroll to position [95, 0]
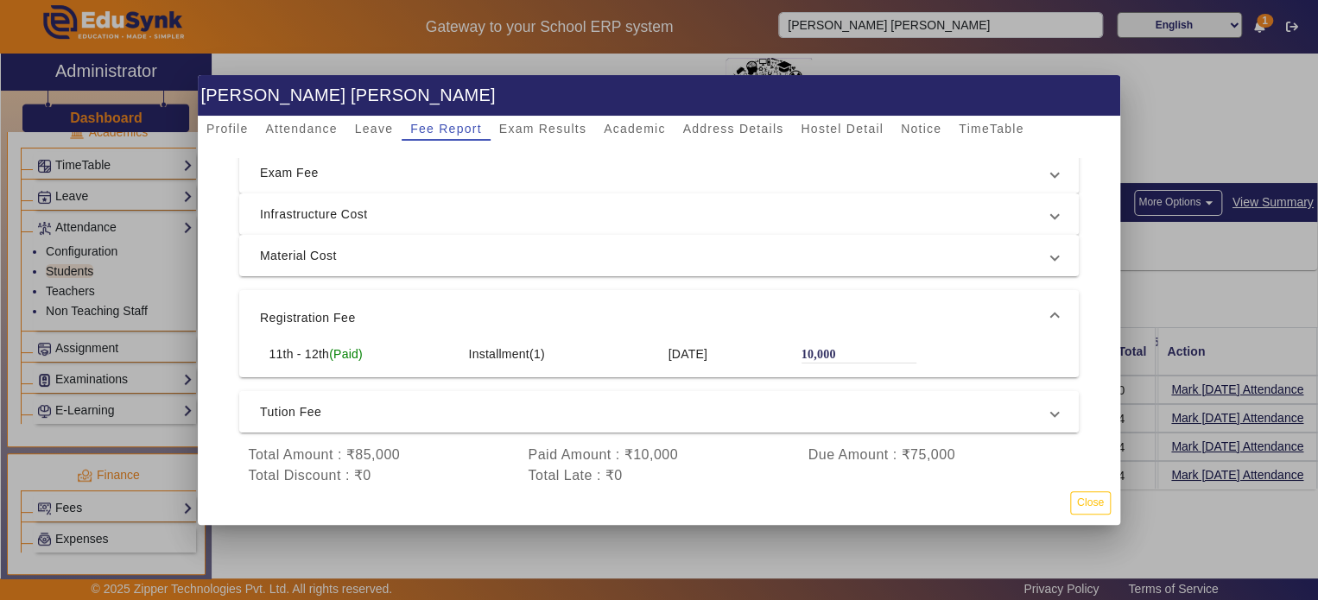
click at [517, 402] on span "Tution Fee" at bounding box center [655, 412] width 791 height 21
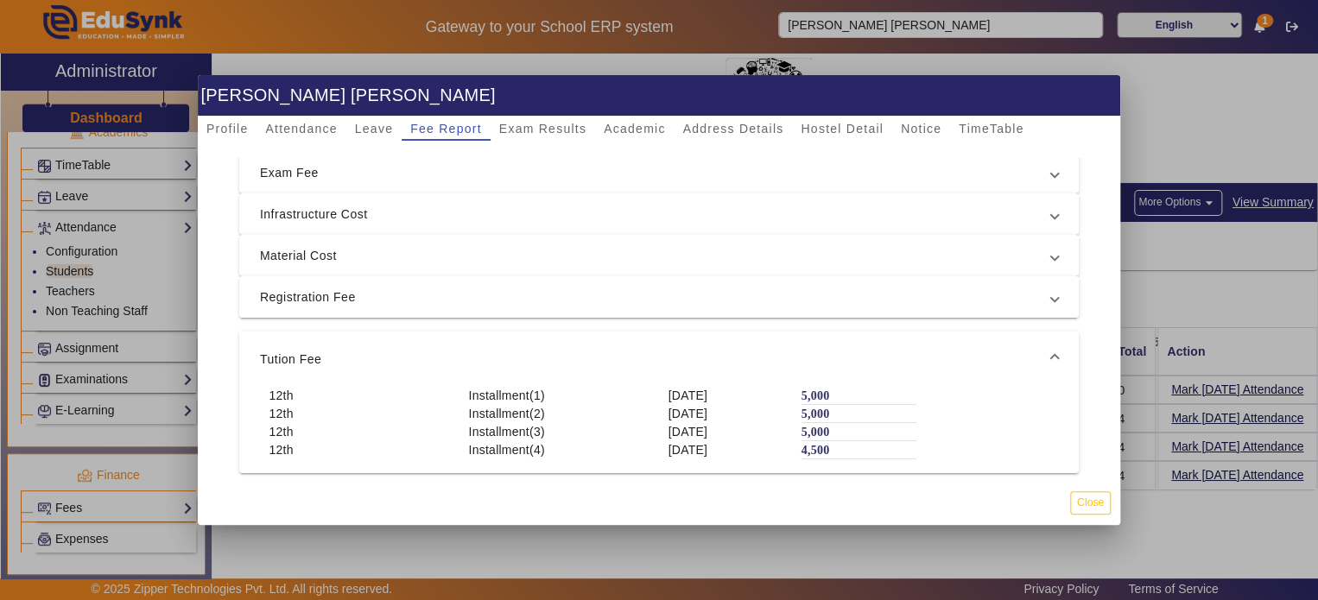
click at [548, 301] on mat-expansion-panel-header "Registration Fee" at bounding box center [658, 296] width 839 height 41
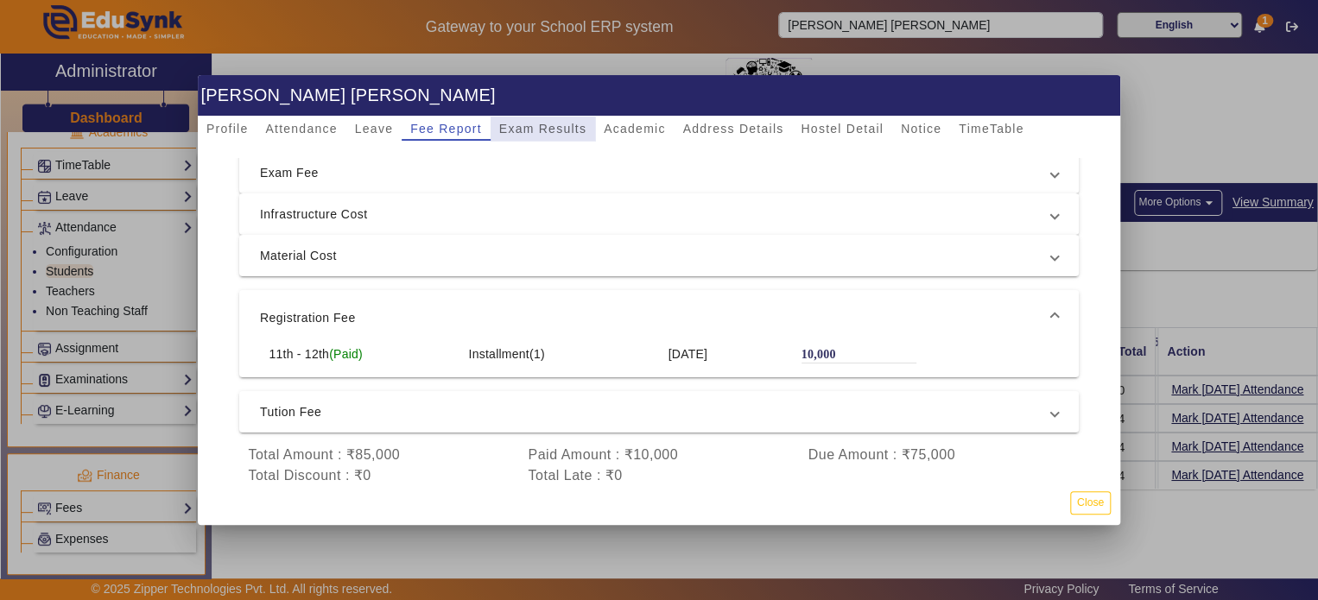
click at [556, 135] on span "Exam Results" at bounding box center [542, 129] width 87 height 24
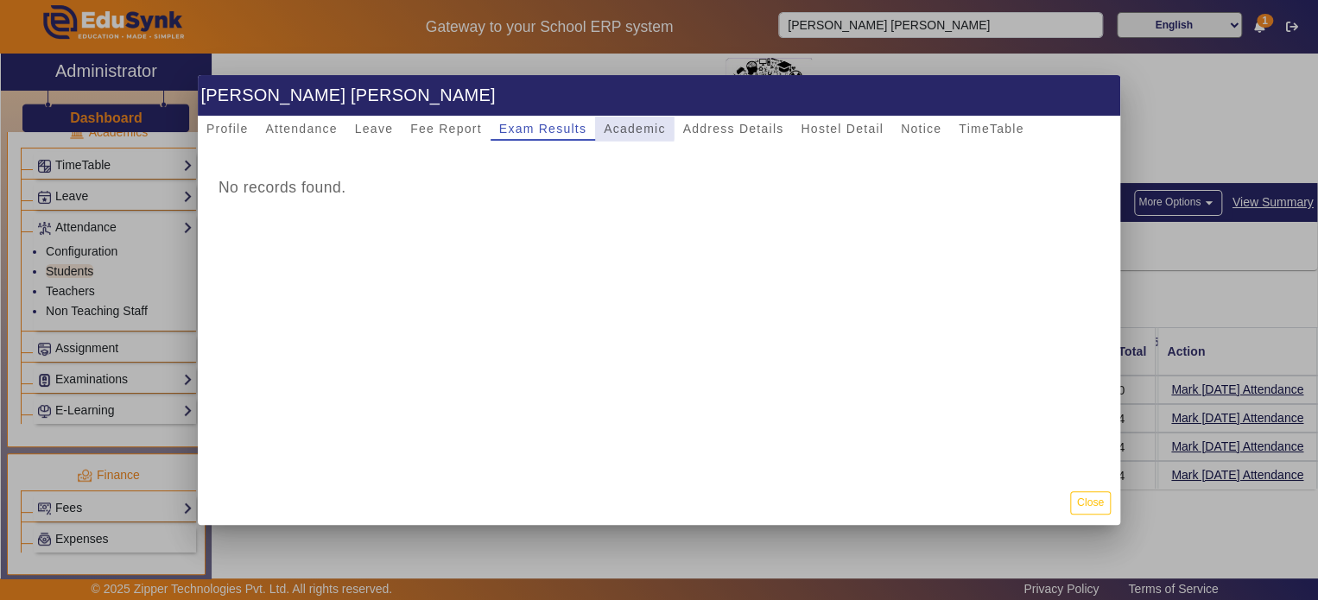
click at [617, 125] on span "Academic" at bounding box center [634, 129] width 61 height 12
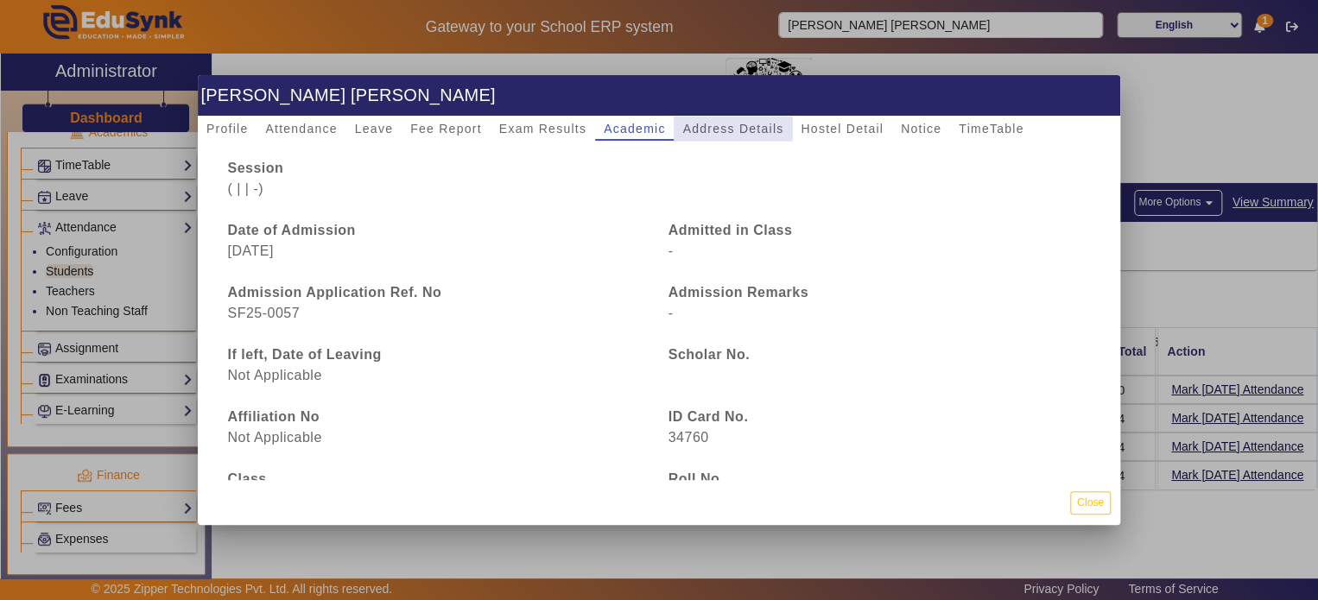
click at [675, 124] on div "Address Details" at bounding box center [733, 129] width 118 height 24
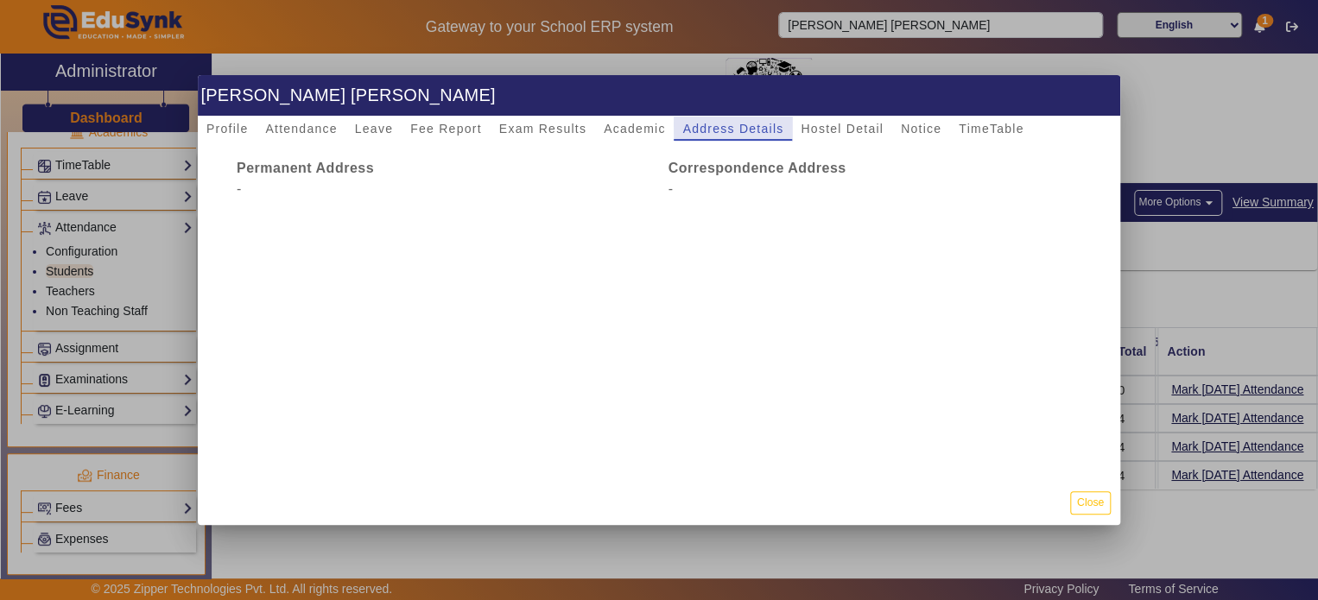
click at [786, 124] on div "Address Details" at bounding box center [733, 129] width 118 height 24
click at [886, 127] on div "Hostel Detail" at bounding box center [842, 129] width 100 height 24
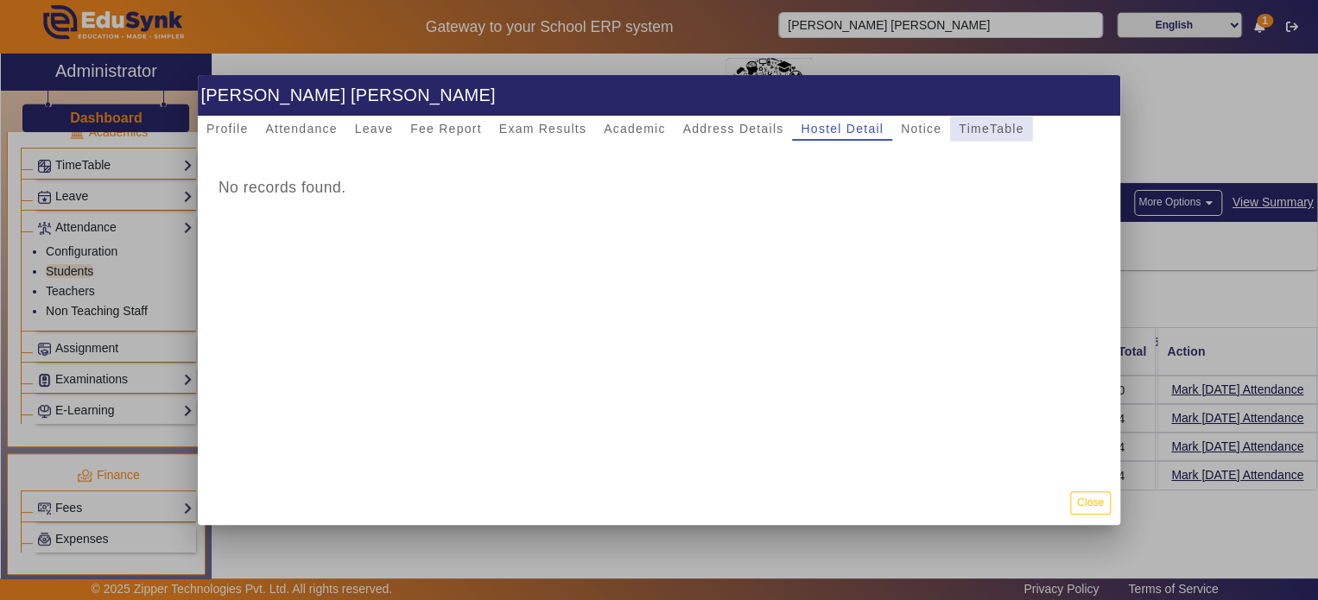
click at [959, 127] on span "TimeTable" at bounding box center [991, 129] width 65 height 12
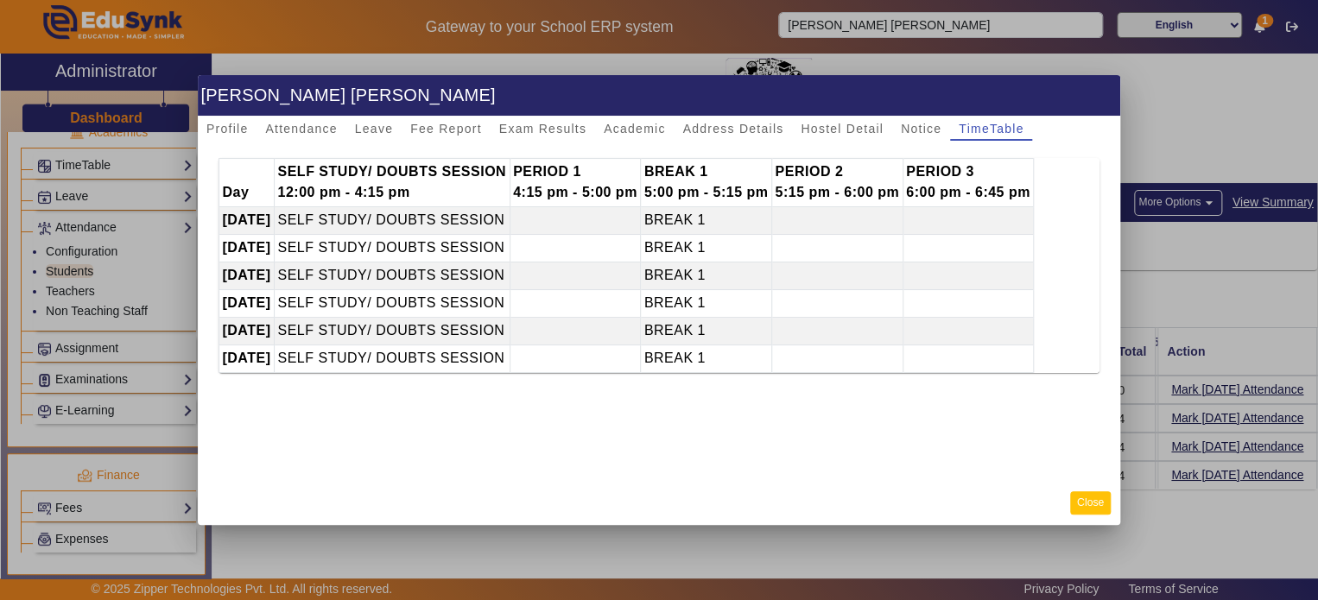
click at [1081, 494] on button "Close" at bounding box center [1090, 502] width 41 height 23
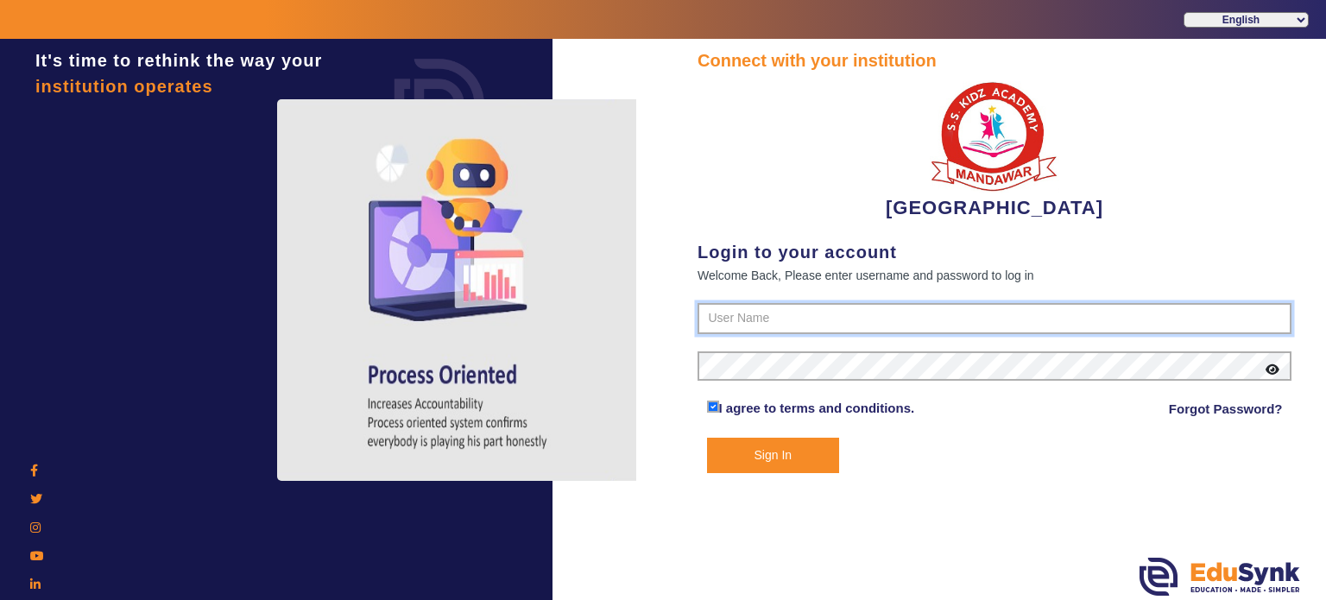
click at [721, 309] on input "text" at bounding box center [995, 318] width 594 height 31
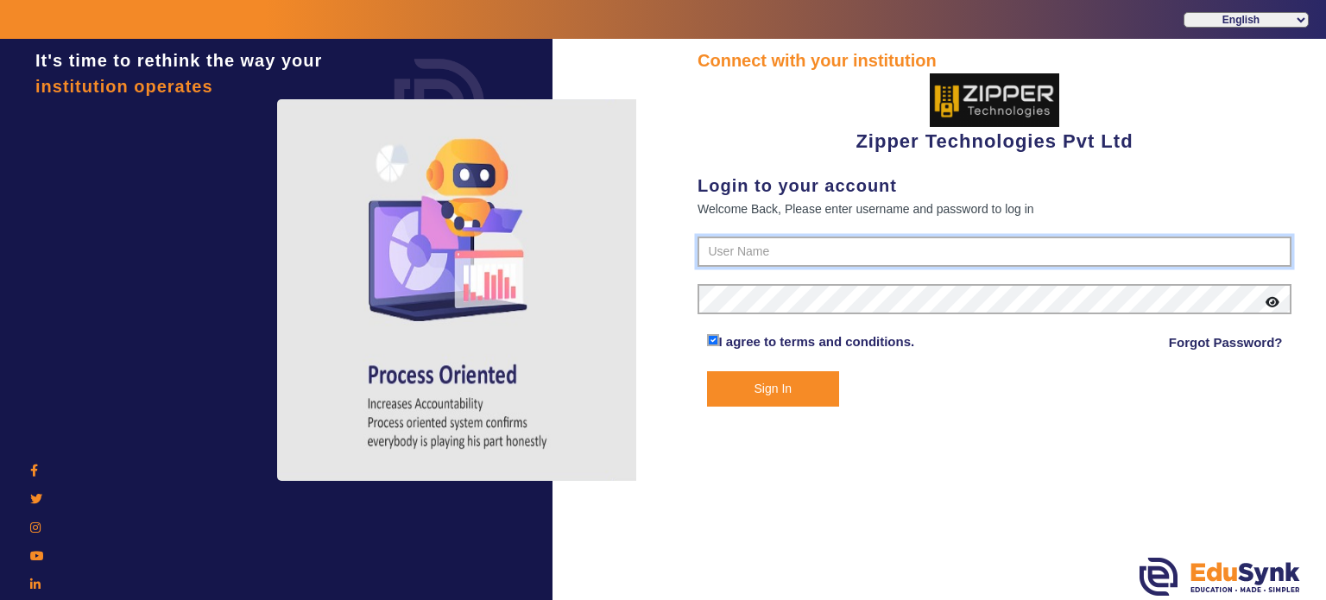
click at [736, 254] on input "text" at bounding box center [995, 252] width 594 height 31
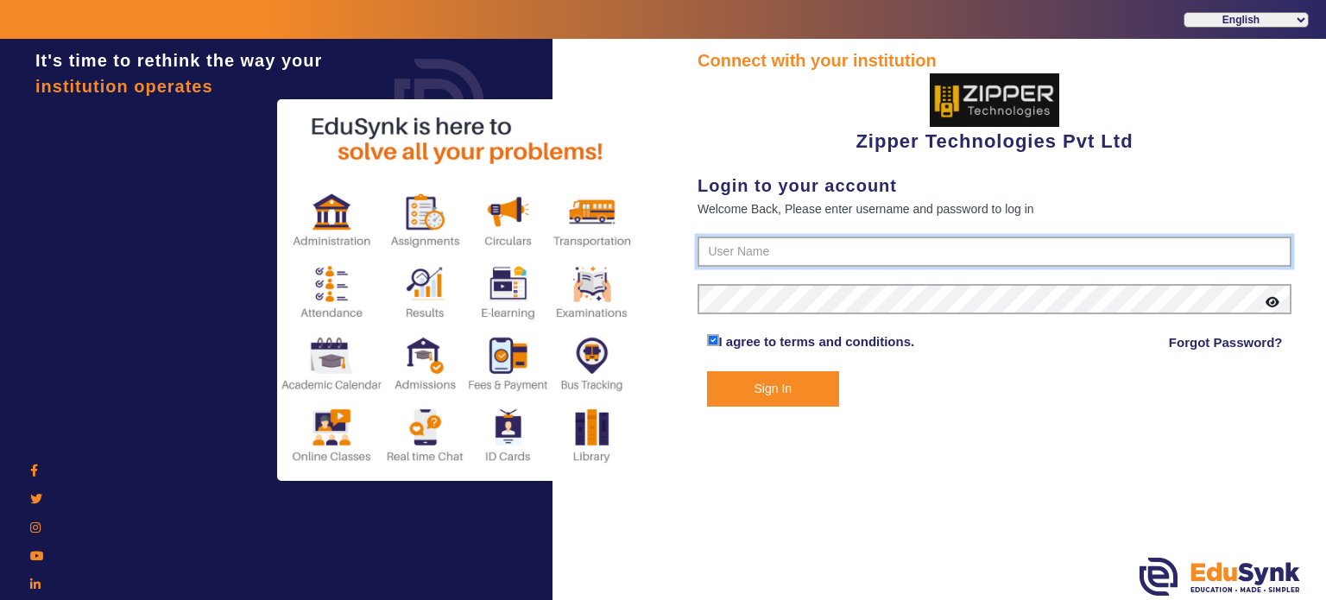
type input "1008790000"
click at [707, 371] on button "Sign In" at bounding box center [773, 388] width 133 height 35
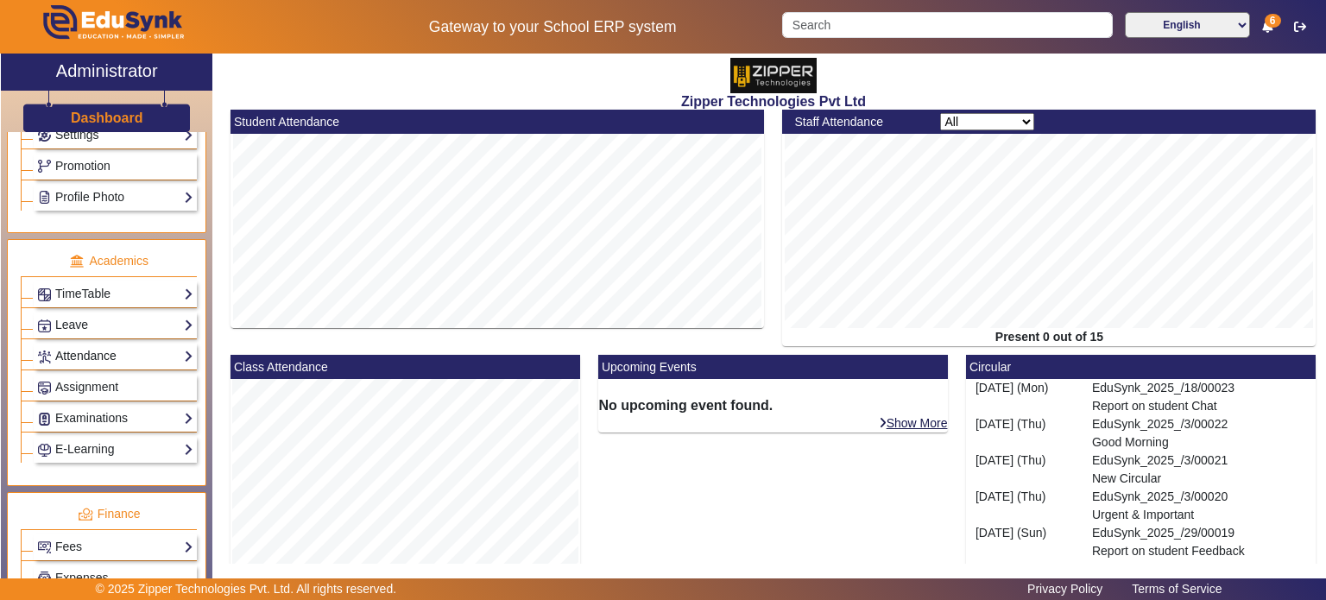
scroll to position [554, 0]
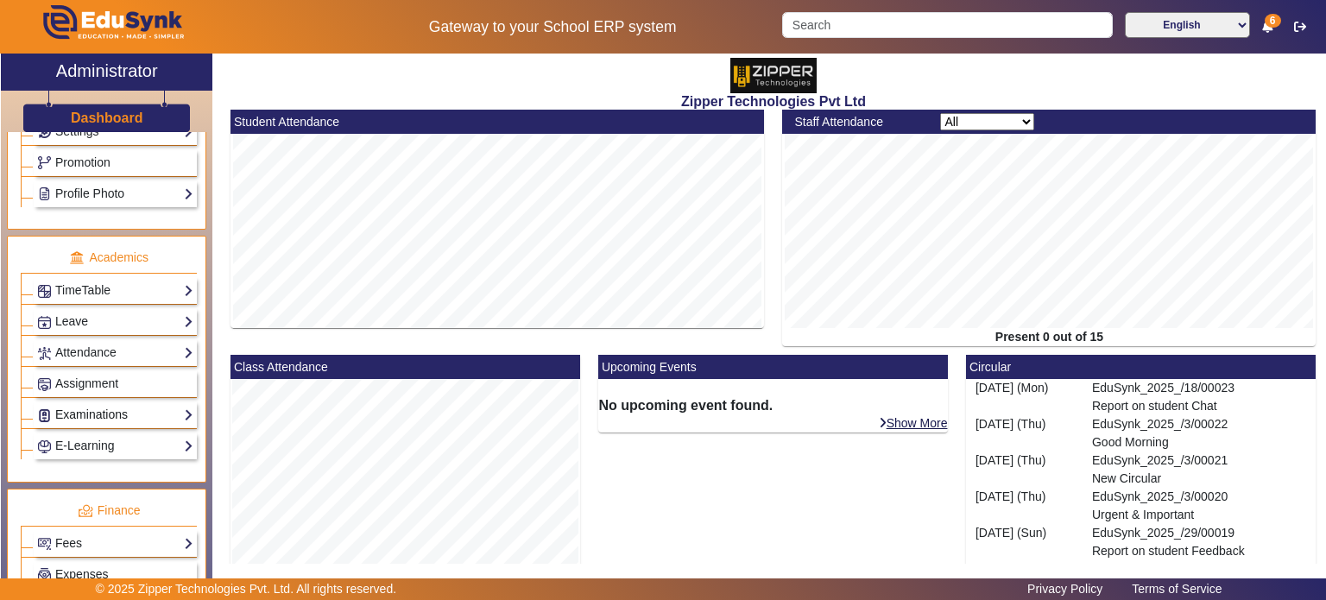
click at [117, 405] on link "Examinations" at bounding box center [115, 415] width 156 height 20
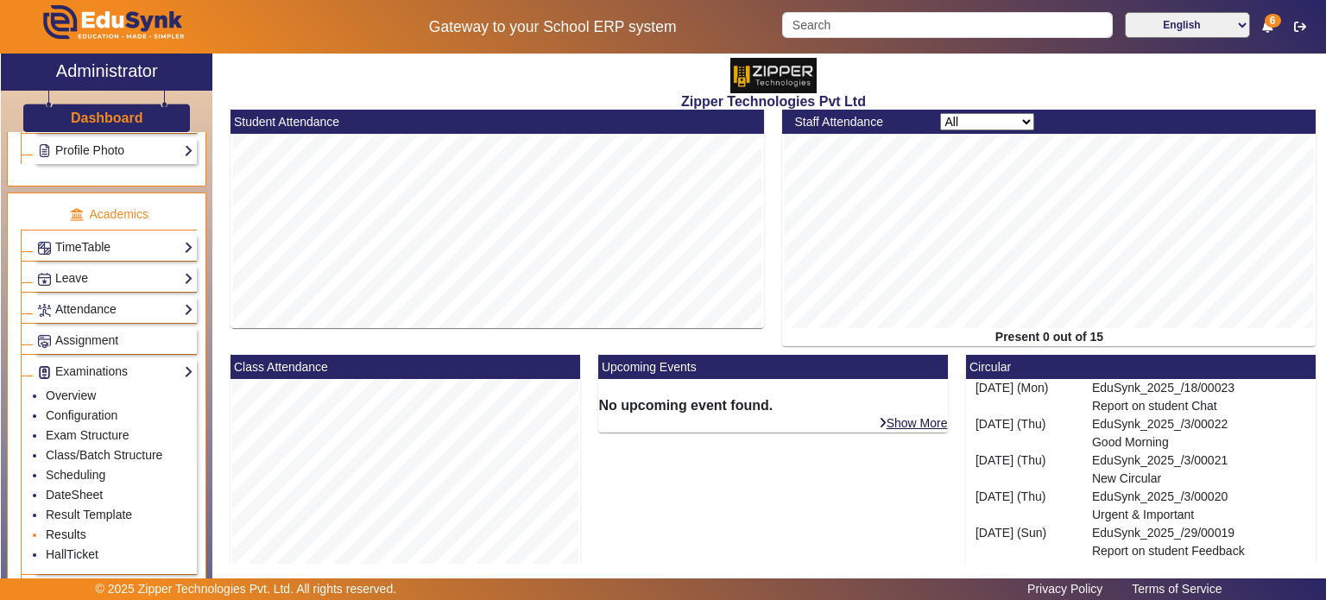
scroll to position [599, 0]
click at [74, 546] on link "HallTicket" at bounding box center [72, 553] width 53 height 14
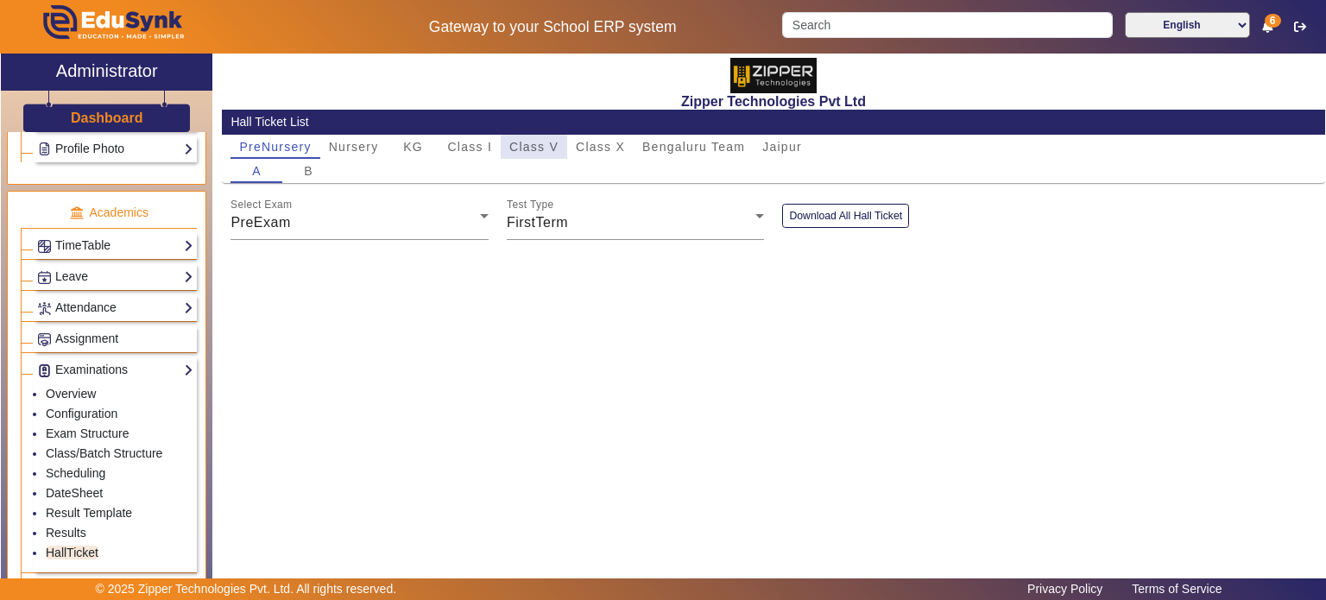
click at [530, 151] on span "Class V" at bounding box center [533, 147] width 49 height 12
click at [836, 212] on button "Download All Hall Ticket" at bounding box center [845, 215] width 127 height 23
